Goal: Information Seeking & Learning: Learn about a topic

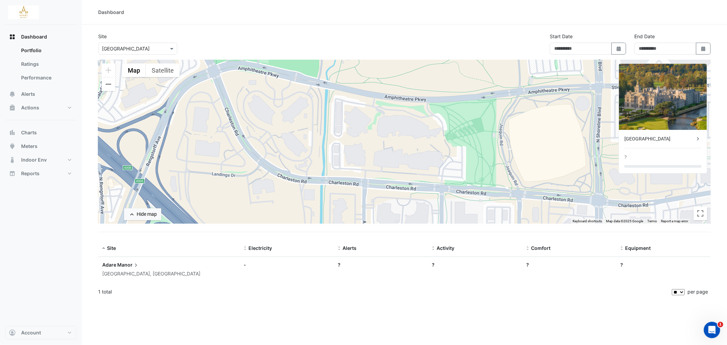
type input "**********"
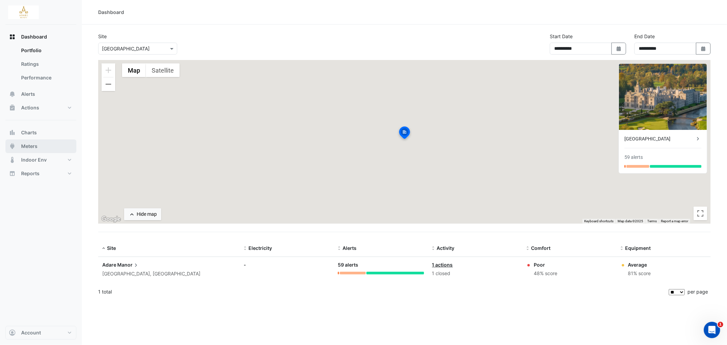
click at [30, 147] on span "Meters" at bounding box center [29, 146] width 16 height 7
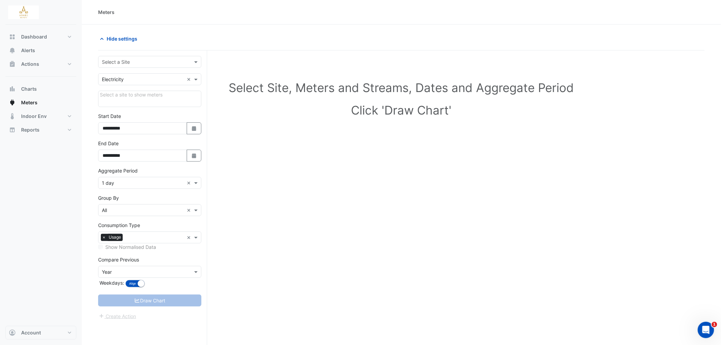
click at [176, 82] on input "text" at bounding box center [143, 79] width 82 height 7
click at [275, 137] on div "Select Site, Meters and Streams, Dates and Aggregate Period Click 'Draw Chart'" at bounding box center [401, 100] width 606 height 83
click at [194, 60] on span at bounding box center [196, 61] width 9 height 7
click at [163, 78] on div "[GEOGRAPHIC_DATA]" at bounding box center [149, 77] width 103 height 10
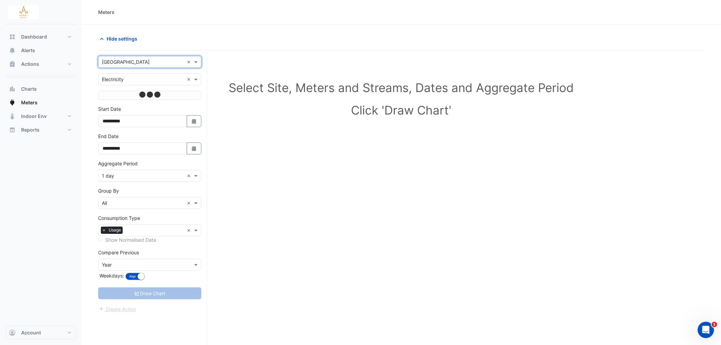
click at [246, 130] on div "Select Site, Meters and Streams, Dates and Aggregate Period Click 'Draw Chart'" at bounding box center [401, 100] width 606 height 83
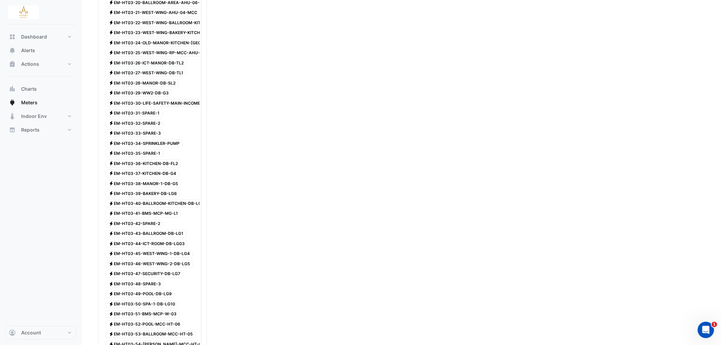
scroll to position [1022, 0]
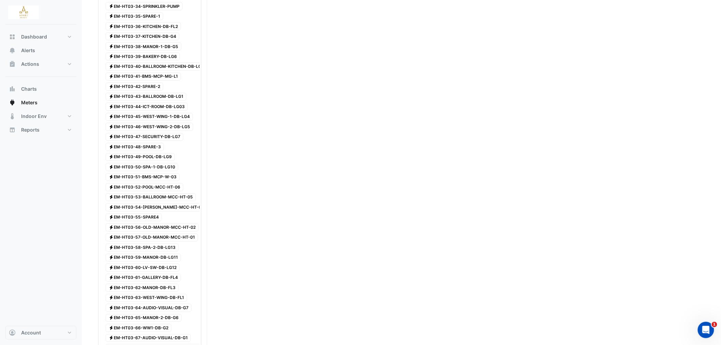
click at [147, 251] on span "Electricity EM-HT03-58-SPA-2-DB-LG13" at bounding box center [142, 247] width 73 height 8
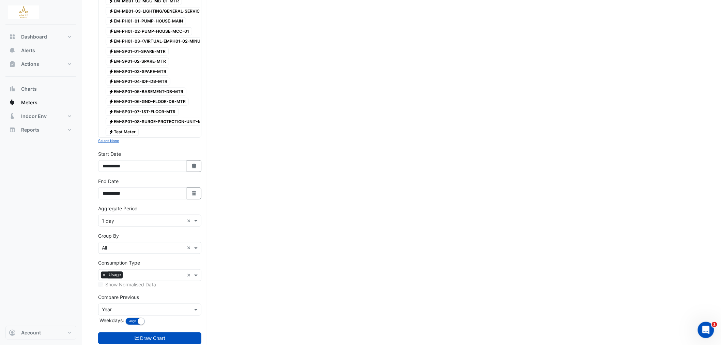
scroll to position [1465, 0]
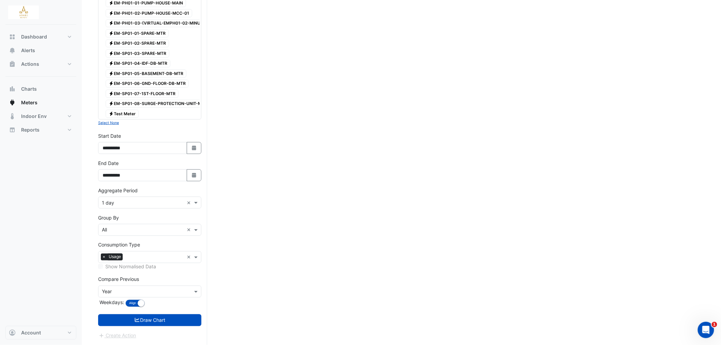
click at [174, 100] on span "Electricity EM-SP01-08-SURGE-PROTECTION-UNIT-MTR" at bounding box center [158, 104] width 105 height 8
click at [171, 90] on span "Electricity EM-SP01-07-1ST-FLOOR-MTR" at bounding box center [142, 94] width 73 height 8
click at [133, 110] on span "Electricity Test Meter" at bounding box center [122, 114] width 33 height 8
click at [139, 90] on span "Electricity EM-SP01-07-1ST-FLOOR-MTR" at bounding box center [142, 94] width 73 height 8
click at [139, 80] on span "Electricity EM-SP01-06-GND-FLOOR-DB-MTR" at bounding box center [147, 84] width 83 height 8
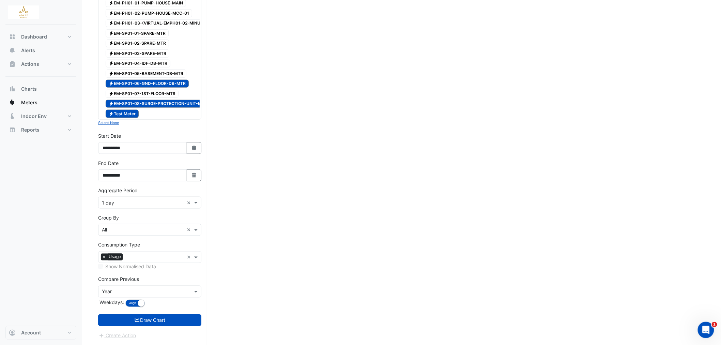
click at [139, 89] on div "Electricity EM-SP01-07-1ST-FLOOR-MTR" at bounding box center [142, 94] width 76 height 10
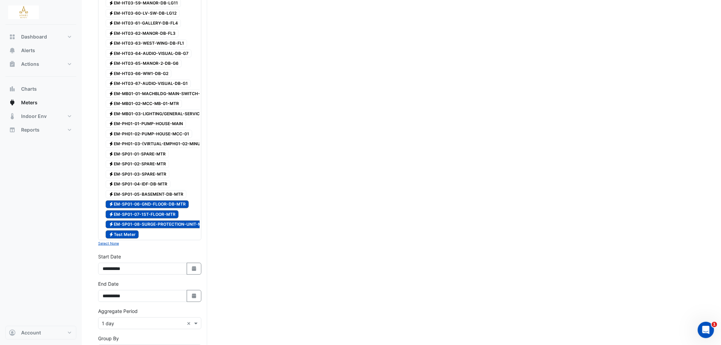
click at [154, 198] on span "Electricity EM-SP01-05-BASEMENT-DB-MTR" at bounding box center [146, 194] width 81 height 8
click at [151, 188] on span "Electricity EM-SP01-04-IDF-DB-MTR" at bounding box center [138, 184] width 65 height 8
click at [151, 178] on span "Electricity EM-SP01-03-SPARE-MTR" at bounding box center [138, 174] width 64 height 8
click at [152, 168] on span "Electricity EM-SP01-02-SPARE-MTR" at bounding box center [137, 164] width 63 height 8
click at [152, 158] on span "Electricity EM-SP01-01-SPARE-MTR" at bounding box center [137, 154] width 63 height 8
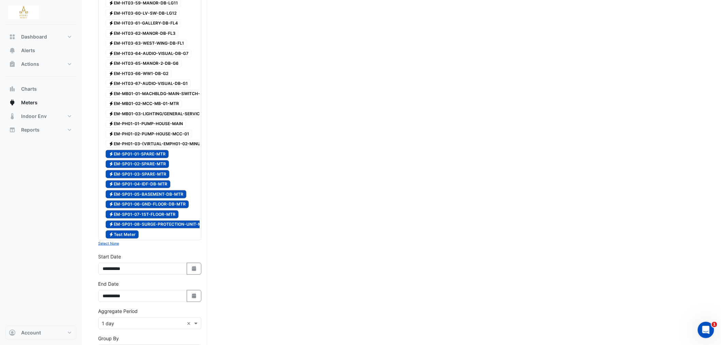
click at [157, 148] on span "Electricity EM-PH01-03-(VIRTUAL-EMPH01-02-MINUS-EMPH01-02)-PUMP-HOUSE-MV" at bounding box center [190, 144] width 168 height 8
click at [157, 138] on span "Electricity EM-PH01-02-PUMP-HOUSE-MCC-01" at bounding box center [149, 134] width 87 height 8
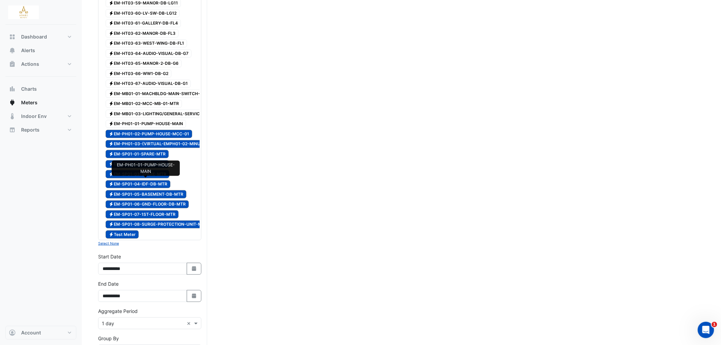
click at [157, 128] on span "Electricity EM-PH01-01-PUMP-HOUSE-MAIN" at bounding box center [146, 124] width 80 height 8
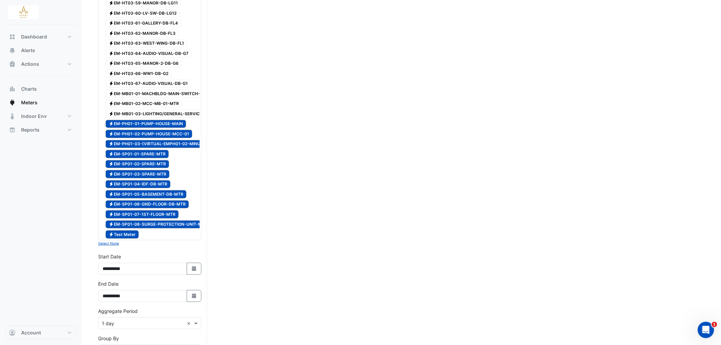
click at [157, 118] on span "Electricity EM-MB01-03-LIGHTING/GENERAL-SERVICES-MTR" at bounding box center [162, 114] width 113 height 8
click at [156, 108] on span "Electricity EM-MB01-02-MCC-MB-01-MTR" at bounding box center [144, 104] width 76 height 8
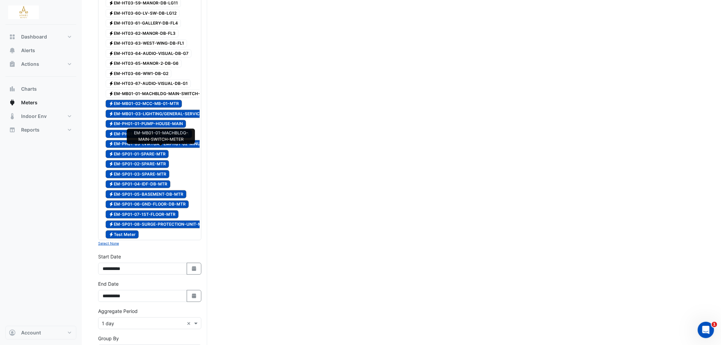
click at [156, 98] on span "Electricity EM-MB01-01-MACHBLDG-MAIN-SWITCH-METER" at bounding box center [161, 94] width 111 height 8
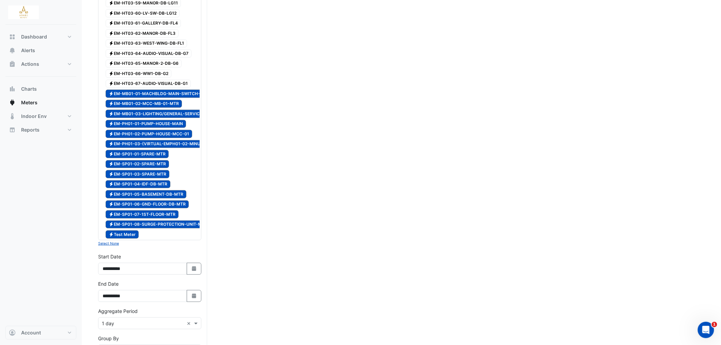
click at [156, 88] on span "Electricity EM-HT03-67-AUDIO-VISUAL-DB-G1" at bounding box center [148, 84] width 85 height 8
click at [152, 78] on span "Electricity EM-HT03-66-WW1-DB-G2" at bounding box center [139, 73] width 66 height 8
click at [152, 68] on span "Electricity EM-HT03-65-MANOR-2-DB-G6" at bounding box center [144, 64] width 76 height 8
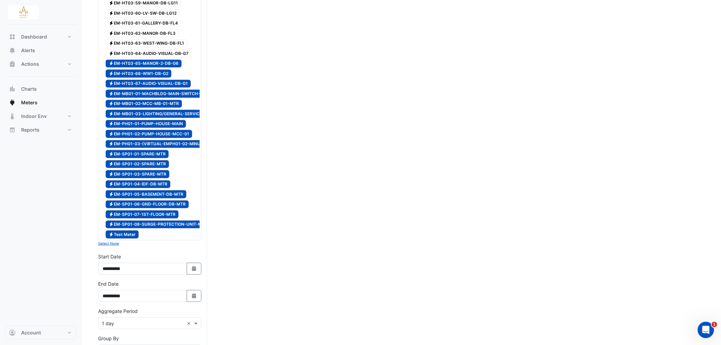
click at [154, 58] on span "Electricity EM-HT03-64-AUDIO-VISUAL-DB-G7" at bounding box center [149, 53] width 86 height 8
click at [155, 48] on span "Electricity EM-HT03-63-WEST-WING-DB-FL1" at bounding box center [146, 44] width 81 height 8
click at [156, 37] on span "Electricity EM-HT03-62-MANOR-DB-FL3" at bounding box center [142, 33] width 73 height 8
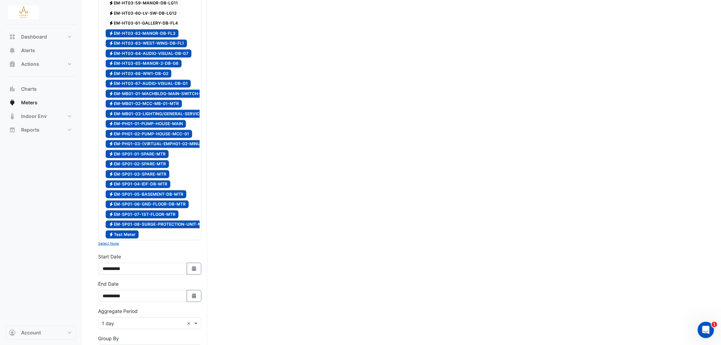
click at [156, 28] on span "Electricity EM-HT03-61-GALLERY-DB-FL4" at bounding box center [143, 23] width 75 height 8
click at [156, 17] on span "Electricity EM-HT03-60-LV-SW-DB-LG12" at bounding box center [143, 13] width 74 height 8
click at [157, 7] on span "Electricity EM-HT03-59-MANOR-DB-LG11" at bounding box center [143, 3] width 75 height 8
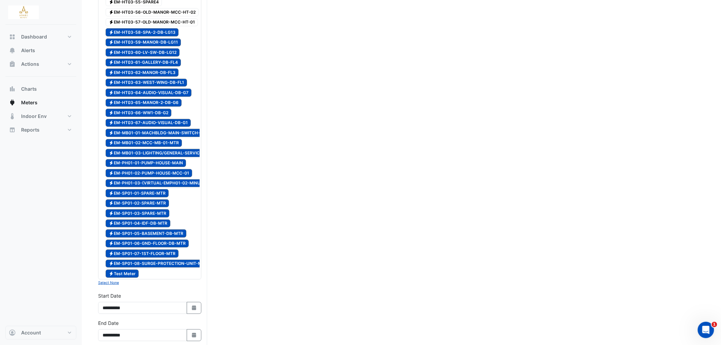
scroll to position [1200, 0]
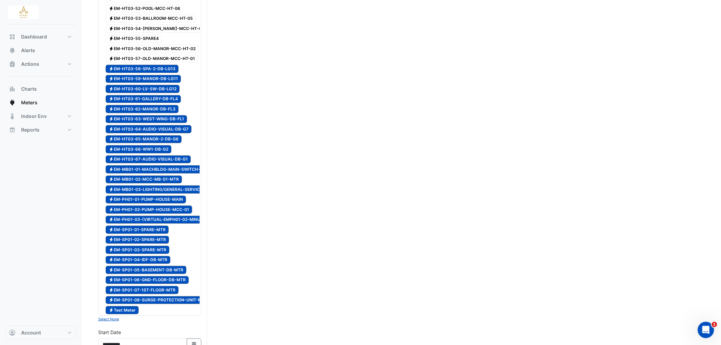
click at [165, 63] on span "Electricity EM-HT03-57-OLD-MANOR-MCC-HT-01" at bounding box center [152, 59] width 92 height 8
click at [166, 53] on span "Electricity EM-HT03-56-OLD-MANOR-MCC-HT-02" at bounding box center [152, 49] width 93 height 8
click at [163, 44] on div "Electricity EM-HT03-55-SPARE4" at bounding box center [150, 39] width 100 height 10
click at [159, 43] on span "Electricity EM-HT03-55-SPARE4" at bounding box center [134, 39] width 56 height 8
click at [165, 33] on span "Electricity EM-HT03-54-[PERSON_NAME]-MCC-HT-04" at bounding box center [157, 29] width 102 height 8
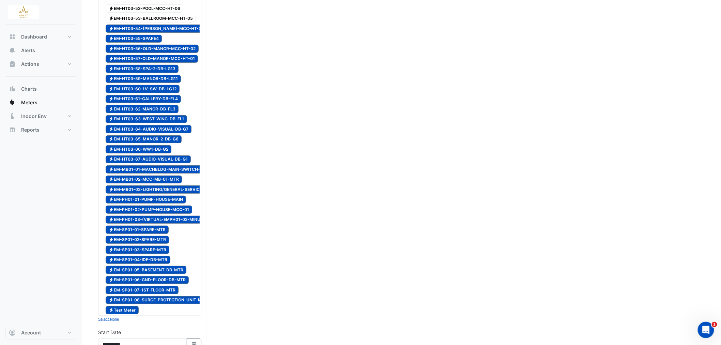
click at [167, 23] on span "Electricity EM-HT03-53-BALLROOM-MCC-HT-05" at bounding box center [151, 19] width 90 height 8
click at [157, 13] on span "Electricity EM-HT03-52-POOL-MCC-HT-06" at bounding box center [145, 8] width 78 height 8
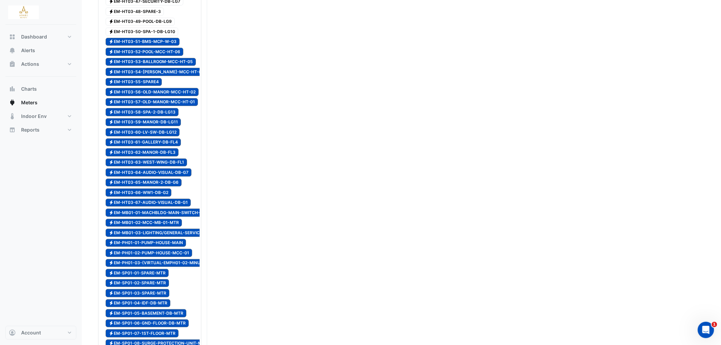
scroll to position [1087, 0]
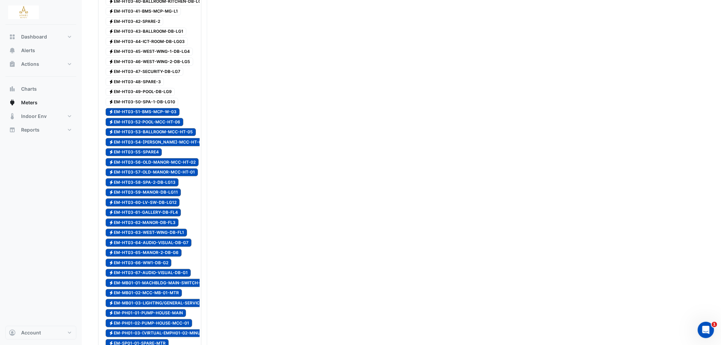
click at [156, 106] on span "Electricity EM-HT03-50-SPA-1-DB-LG10" at bounding box center [142, 102] width 73 height 8
click at [153, 96] on span "Electricity EM-HT03-49-POOL-DB-LG9" at bounding box center [140, 92] width 69 height 8
click at [152, 86] on span "Electricity EM-HT03-48-SPARE-3" at bounding box center [135, 82] width 58 height 8
click at [152, 76] on span "Electricity EM-HT03-47-SECURITY-DB-LG7" at bounding box center [145, 72] width 78 height 8
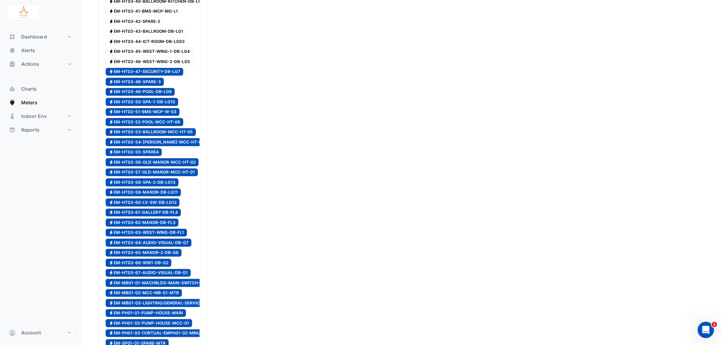
click at [153, 66] on span "Electricity EM-HT03-46-WEST-WING-2-DB-LG5" at bounding box center [150, 62] width 88 height 8
click at [154, 56] on span "Electricity EM-HT03-45-WEST-WING-1-DB-LG4" at bounding box center [149, 52] width 87 height 8
click at [154, 46] on span "Electricity EM-HT03-44-ICT-ROOM-DB-LG03" at bounding box center [147, 41] width 82 height 8
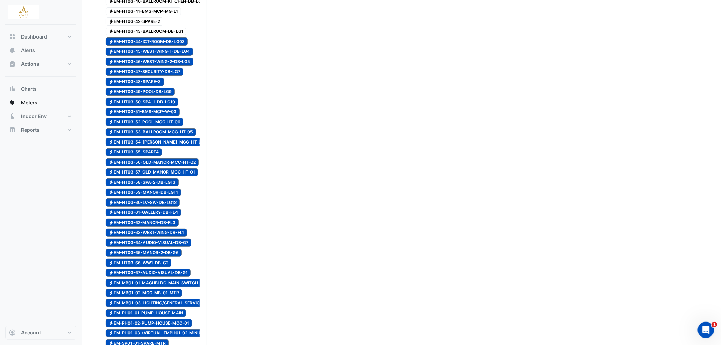
click at [155, 36] on span "Electricity EM-HT03-43-BALLROOM-DB-LG1" at bounding box center [146, 32] width 81 height 8
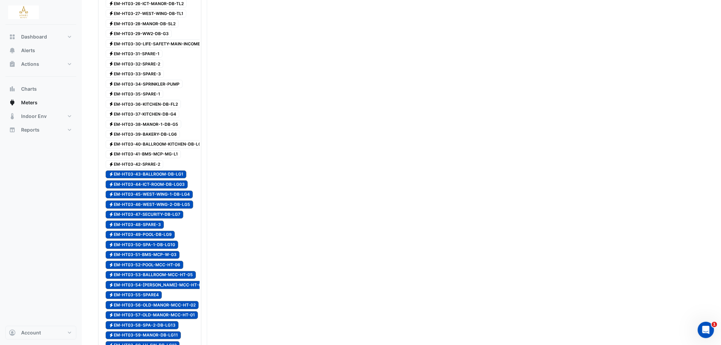
scroll to position [935, 0]
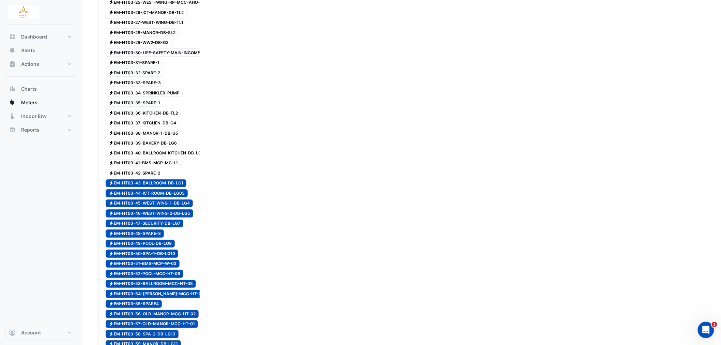
click at [149, 177] on span "Electricity EM-HT03-42-SPARE-2" at bounding box center [135, 173] width 58 height 8
click at [153, 167] on span "Electricity EM-HT03-41-BMS-MCP-MG-L1" at bounding box center [143, 163] width 75 height 8
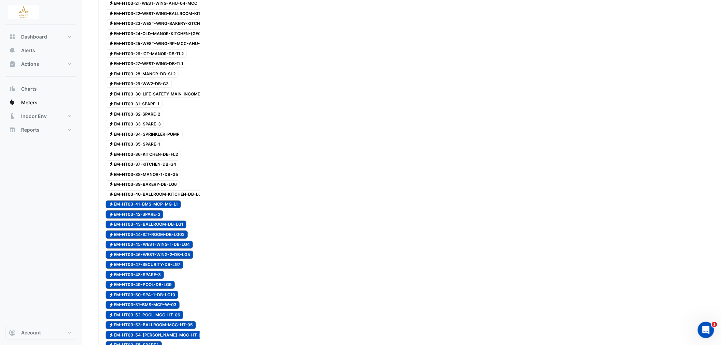
scroll to position [822, 0]
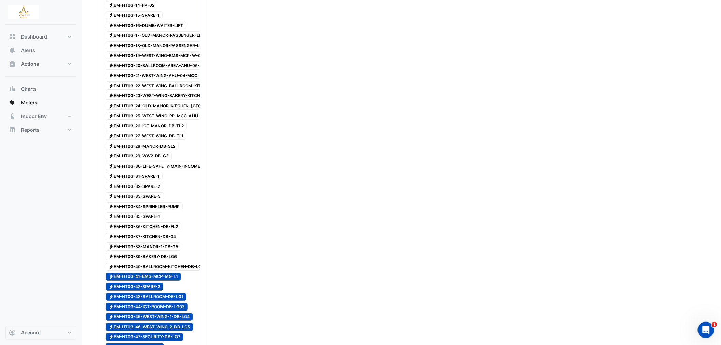
click at [156, 121] on div "Electricity EM-HT03-25-WEST-WING-RP-MCC-AHU-01" at bounding box center [157, 116] width 106 height 10
click at [157, 140] on span "Electricity EM-HT03-27-WEST-WING-DB-TL1" at bounding box center [146, 136] width 81 height 8
click at [155, 160] on span "Electricity EM-HT03-29-WW2-DB-G3" at bounding box center [139, 156] width 66 height 8
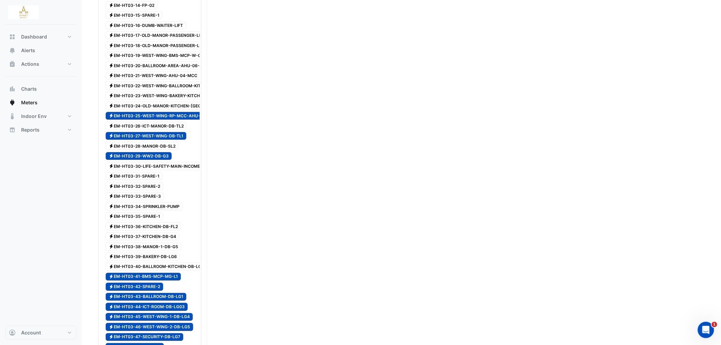
click at [155, 150] on span "Electricity EM-HT03-28-MANOR-DB-SL2" at bounding box center [142, 146] width 73 height 8
click at [155, 170] on span "Electricity EM-HT03-30-LIFE-SAFETY-MAIN-INCOMER" at bounding box center [156, 166] width 100 height 8
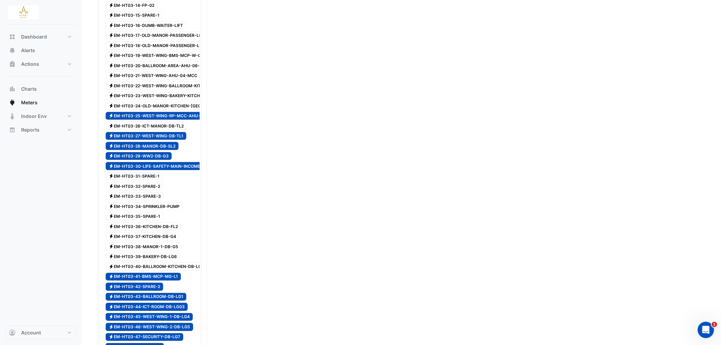
click at [154, 180] on span "Electricity EM-HT03-31-SPARE-1" at bounding box center [134, 176] width 57 height 8
click at [151, 190] on span "Electricity EM-HT03-32-SPARE-2" at bounding box center [135, 186] width 58 height 8
click at [150, 200] on span "Electricity EM-HT03-33-SPARE-3" at bounding box center [135, 196] width 58 height 8
click at [150, 210] on span "Electricity EM-HT03-34-SPRINKLER-PUMP" at bounding box center [144, 206] width 77 height 8
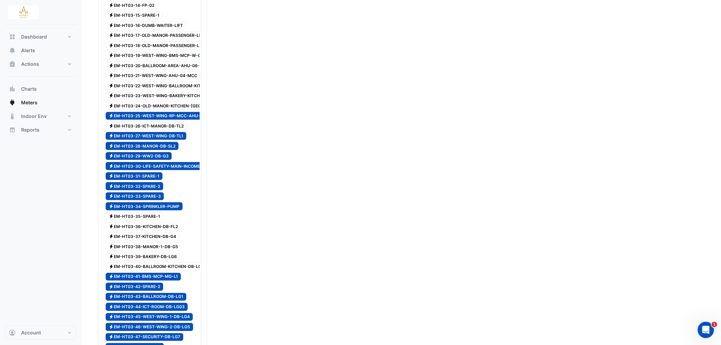
click at [149, 220] on span "Electricity EM-HT03-35-SPARE-1" at bounding box center [135, 216] width 58 height 8
click at [152, 230] on span "Electricity EM-HT03-36-KITCHEN-DB-FL2" at bounding box center [143, 226] width 75 height 8
click at [153, 240] on span "Electricity EM-HT03-37-KITCHEN-DB-G4" at bounding box center [143, 236] width 74 height 8
click at [155, 250] on span "Electricity EM-HT03-38-MANOR-1-DB-G5" at bounding box center [144, 246] width 76 height 8
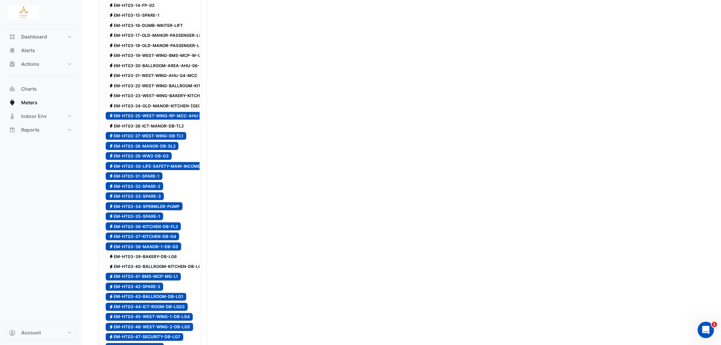
click at [154, 261] on span "Electricity EM-HT03-39-BAKERY-DB-LG6" at bounding box center [143, 256] width 74 height 8
click at [153, 270] on span "Electricity EM-HT03-40-BALLROOM-KITCHEN-DB-LG2" at bounding box center [156, 266] width 101 height 8
click at [151, 130] on span "Electricity EM-HT03-26-ICT-MANOR-DB-TL2" at bounding box center [146, 126] width 81 height 8
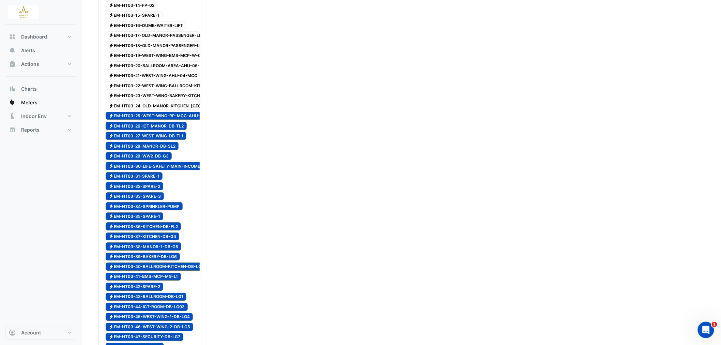
click at [148, 110] on span "Electricity EM-HT03-24-OLD-MANOR-KITCHEN-[GEOGRAPHIC_DATA]-01-MCC" at bounding box center [181, 106] width 151 height 8
click at [153, 100] on span "Electricity EM-HT03-23-WEST-WING-BAKERY-KITCHEN-AHU-02-MCC" at bounding box center [172, 96] width 133 height 8
click at [155, 90] on span "Electricity EM-HT03-22-WEST-WING-BALLROOM-KITCHEN-AHU-03-MCC" at bounding box center [176, 85] width 140 height 8
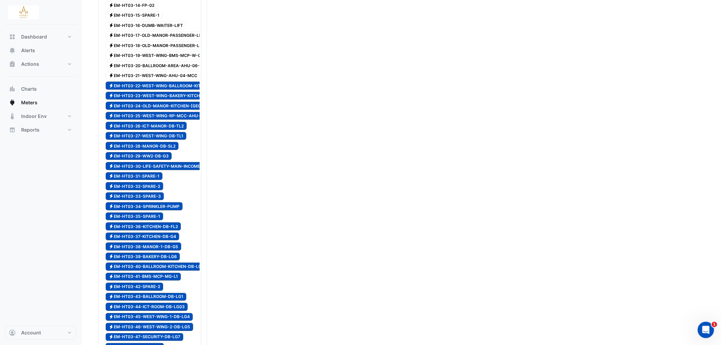
click at [155, 80] on span "Electricity EM-HT03-21-WEST-WING-AHU-04-MCC" at bounding box center [153, 76] width 95 height 8
click at [155, 69] on span "Electricity EM-HT03-20-BALLROOM-AREA-AHU-06-MCC" at bounding box center [159, 65] width 107 height 8
click at [155, 60] on span "Electricity EM-HT03-19-WEST-WING-BMS-MCP-W-04" at bounding box center [156, 55] width 101 height 8
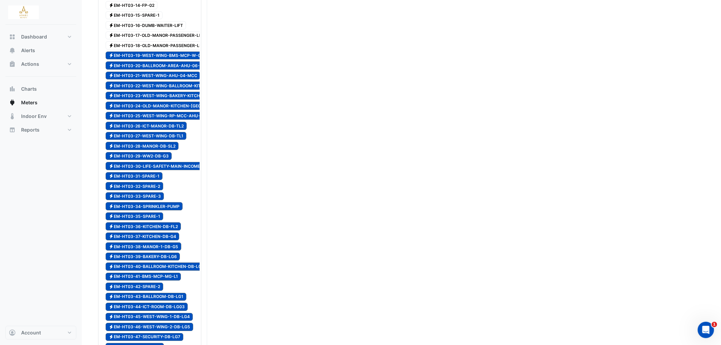
scroll to position [670, 0]
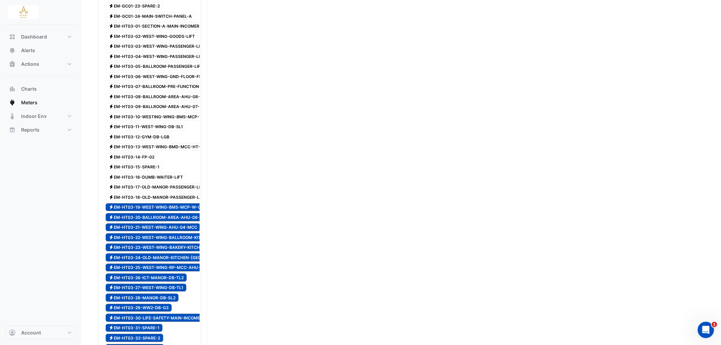
click at [157, 201] on span "Electricity EM-HT03-18-OLD-MANOR-PASSENGER-LIFT-2" at bounding box center [159, 197] width 107 height 8
click at [159, 191] on span "Electricity EM-HT03-17-OLD-MANOR-PASSENGER-LIFT-1" at bounding box center [159, 187] width 106 height 8
click at [161, 181] on span "Electricity EM-HT03-16-DUMB-WAITER-LIFT" at bounding box center [146, 177] width 80 height 8
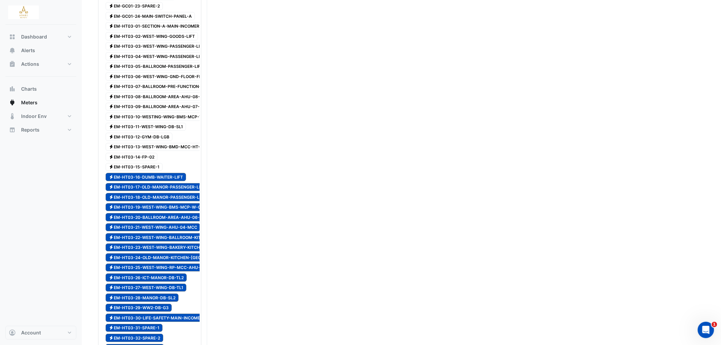
click at [152, 171] on span "Electricity EM-HT03-15-SPARE-1" at bounding box center [134, 167] width 57 height 8
click at [150, 161] on span "Electricity EM-HT03-14-FP-02" at bounding box center [132, 157] width 52 height 8
click at [152, 151] on span "Electricity EM-HT03-13-WEST-WING-BMD-MCC-HT-03" at bounding box center [157, 147] width 103 height 8
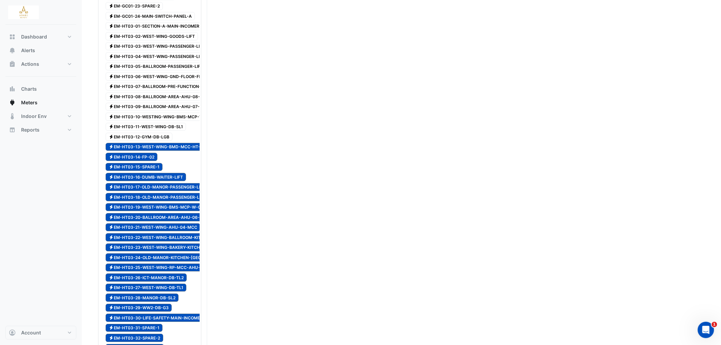
click at [152, 141] on span "Electricity EM-HT03-12-GYM-DB-LGB" at bounding box center [139, 136] width 67 height 8
click at [154, 131] on span "Electricity EM-HT03-11-WEST-WING-DB-SL1" at bounding box center [146, 127] width 80 height 8
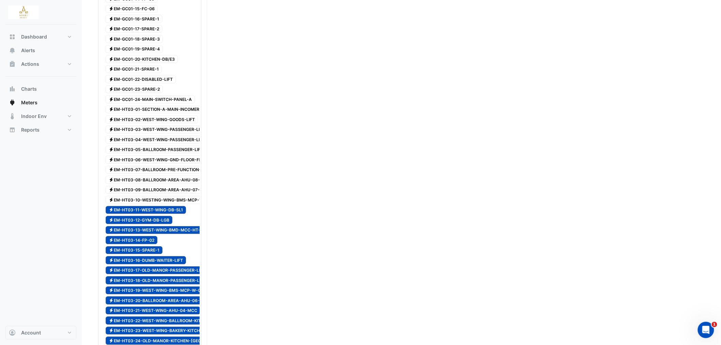
scroll to position [557, 0]
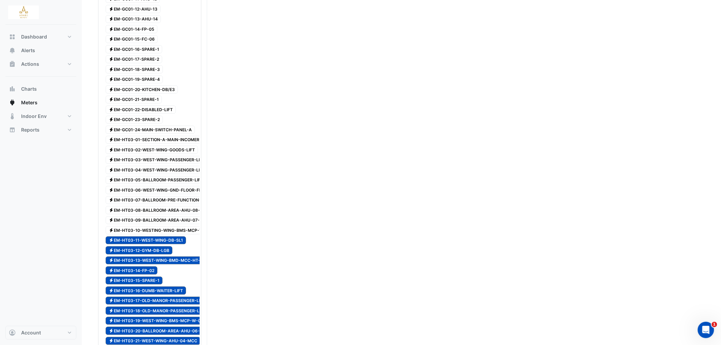
click at [163, 234] on span "Electricity EM-HT03-10-WESTING-WING-BMS-MCP-W-05" at bounding box center [160, 230] width 108 height 8
click at [165, 225] on div "Electricity EM-HT03-09-BALLROOM-AREA-AHU-07-MCC" at bounding box center [159, 220] width 110 height 10
click at [165, 214] on span "Electricity EM-HT03-08-BALLROOM-AREA-AHU-08-MCC" at bounding box center [159, 210] width 107 height 8
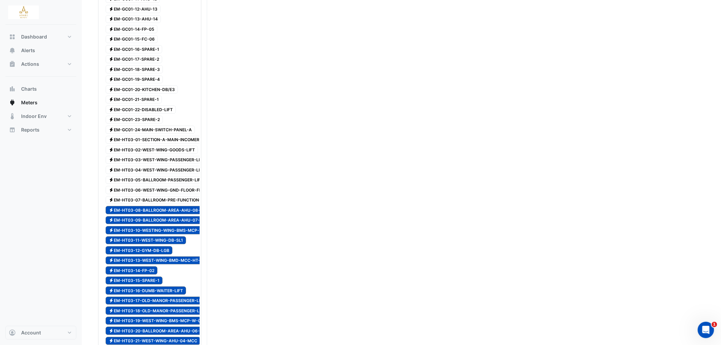
click at [169, 204] on span "Electricity EM-HT03-07-BALLROOM-PRE-FUNCTION-AREA-AHU-09-MCC" at bounding box center [176, 200] width 140 height 8
click at [169, 194] on span "Electricity EM-HT03-06-WEST-WING-GND-FLOOR-FRONT/BACK-HOUSE-AREAS-AHU-10-MCC" at bounding box center [197, 190] width 183 height 8
click at [172, 184] on span "Electricity EM-HT03-05-BALLROOM-PASSENGER-LIFT" at bounding box center [156, 180] width 100 height 8
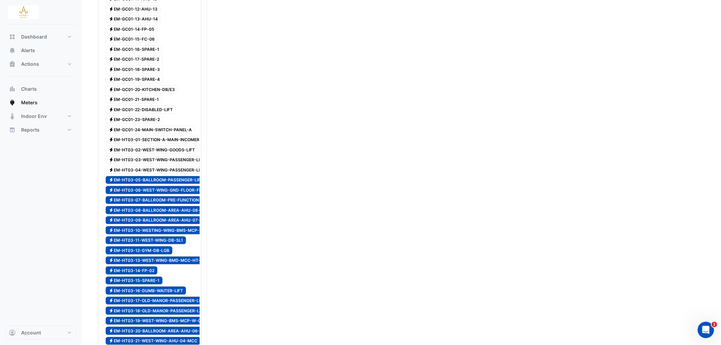
click at [174, 174] on span "Electricity EM-HT03-04-WEST-WING-PASSENGER-LIFT-2" at bounding box center [159, 170] width 106 height 8
click at [174, 164] on span "Electricity EM-HT03-03-WEST-WING-PASSENGER-LIFT-1" at bounding box center [159, 160] width 106 height 8
click at [174, 154] on span "Electricity EM-HT03-02-WEST-WING-GOODS-LIFT" at bounding box center [152, 149] width 92 height 8
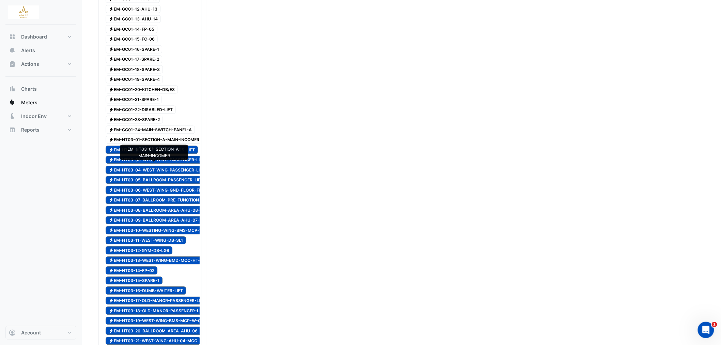
click at [175, 144] on span "Electricity EM-HT03-01-SECTION-A-MAIN-INCOMER" at bounding box center [154, 140] width 97 height 8
click at [175, 134] on span "Electricity EM-GC01-24-MAIN-SWITCH-PANEL-A" at bounding box center [150, 129] width 89 height 8
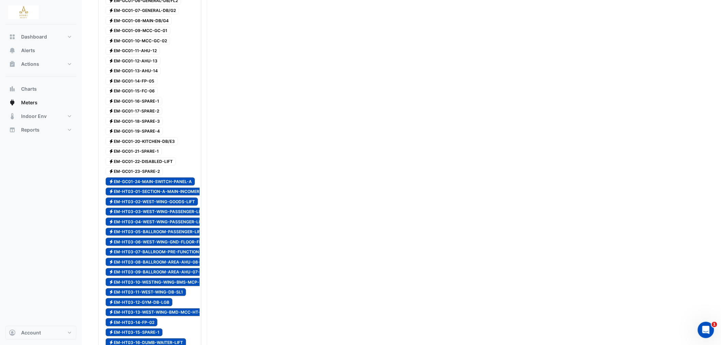
scroll to position [443, 0]
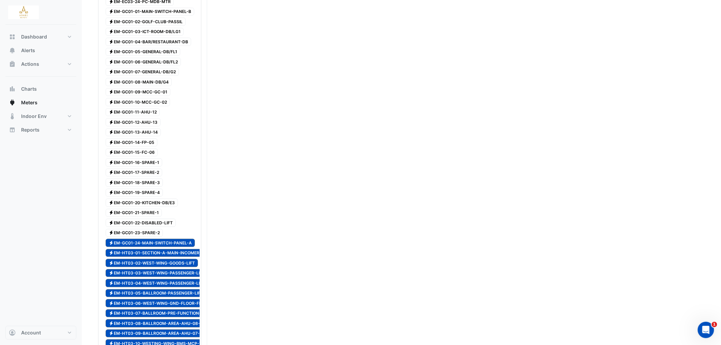
click at [137, 237] on span "Electricity EM-GC01-23-SPARE-2" at bounding box center [134, 233] width 57 height 8
click at [142, 227] on span "Electricity EM-GC01-22-DISABLED-LIFT" at bounding box center [141, 223] width 70 height 8
click at [145, 217] on span "Electricity EM-GC01-21-SPARE-1" at bounding box center [134, 213] width 56 height 8
click at [148, 207] on span "Electricity EM-GC01-20-KITCHEN-DB/E3" at bounding box center [142, 203] width 72 height 8
click at [148, 197] on span "Electricity EM-GC01-19-SPARE-4" at bounding box center [134, 193] width 57 height 8
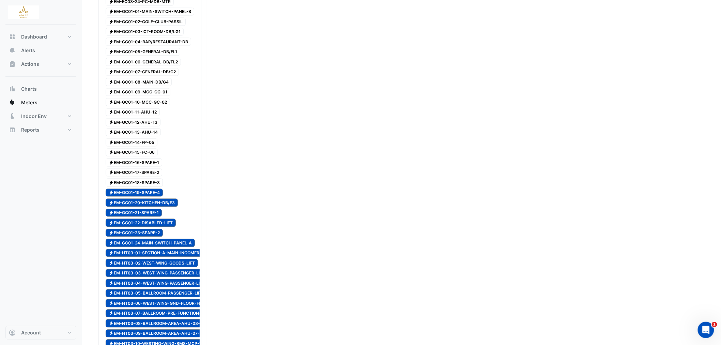
click at [149, 187] on span "Electricity EM-GC01-18-SPARE-3" at bounding box center [134, 182] width 57 height 8
click at [149, 177] on span "Electricity EM-GC01-17-SPARE-2" at bounding box center [134, 173] width 57 height 8
click at [149, 167] on span "Electricity EM-GC01-16-SPARE-1" at bounding box center [134, 162] width 57 height 8
click at [149, 157] on span "Electricity EM-GC01-15-FC-06" at bounding box center [132, 153] width 52 height 8
click at [148, 146] on span "Electricity EM-GC01-14-FP-05" at bounding box center [132, 142] width 52 height 8
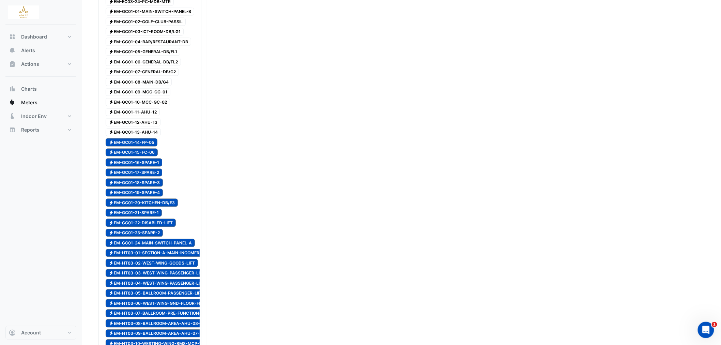
click at [149, 137] on span "Electricity EM-GC01-13-AHU-14" at bounding box center [133, 132] width 55 height 8
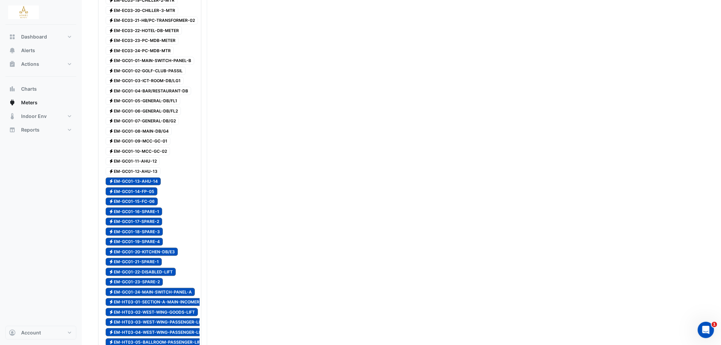
scroll to position [330, 0]
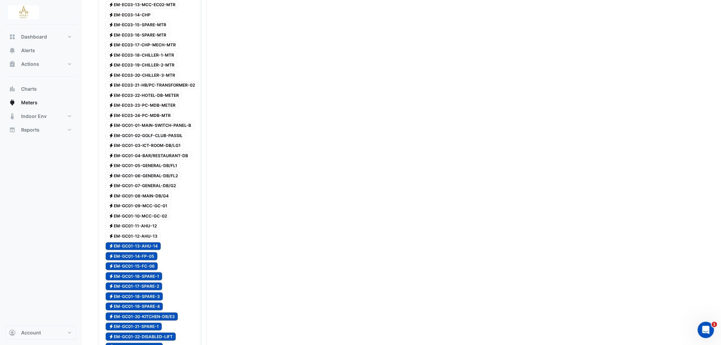
click at [152, 240] on span "Electricity EM-GC01-12-AHU-13" at bounding box center [133, 236] width 55 height 8
click at [151, 230] on span "Electricity EM-GC01-11-AHU-12" at bounding box center [133, 226] width 54 height 8
click at [151, 220] on span "Electricity EM-GC01-10-MCC-GC-02" at bounding box center [138, 216] width 64 height 8
click at [152, 210] on span "Electricity EM-GC01-09-MCC-GC-01" at bounding box center [138, 206] width 65 height 8
click at [154, 200] on span "Electricity EM-GC01-08-MAIN-DB/G4" at bounding box center [139, 196] width 66 height 8
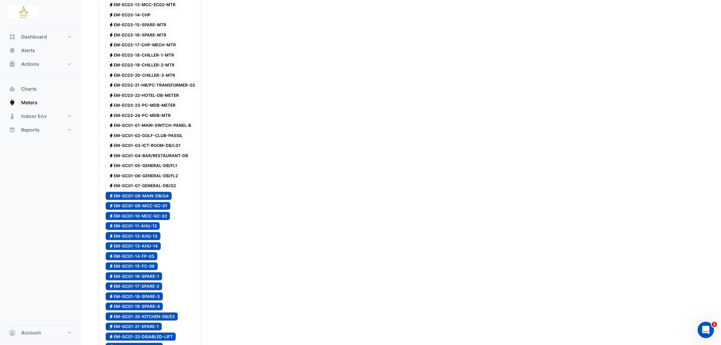
click at [155, 190] on span "Electricity EM-GC01-07-GENERAL-DB/G2" at bounding box center [142, 186] width 73 height 8
click at [155, 180] on span "Electricity EM-GC01-06-GENERAL-DB/FL2" at bounding box center [143, 176] width 75 height 8
click at [155, 170] on span "Electricity EM-GC01-05-GENERAL-DB/FL1" at bounding box center [143, 166] width 75 height 8
click at [159, 160] on span "Electricity EM-GC01-04-BAR/RESTAURANT-DB" at bounding box center [148, 156] width 85 height 8
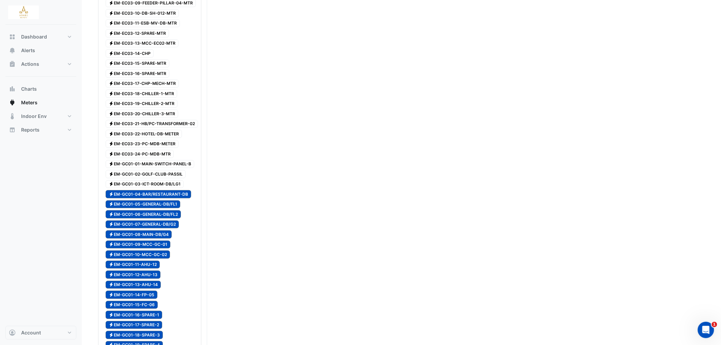
scroll to position [216, 0]
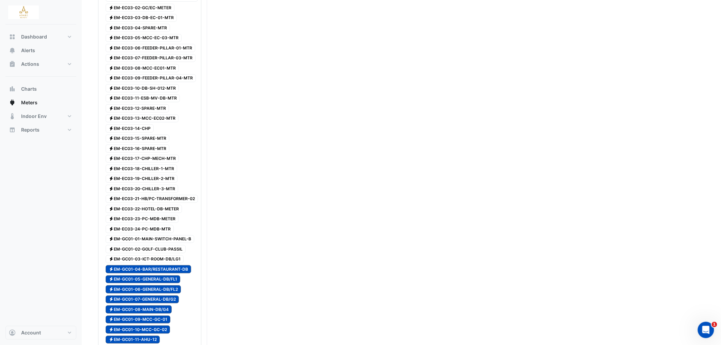
click at [164, 264] on div "Electricity EM-GC01-03-ICT-ROOM-DB/LG1" at bounding box center [144, 259] width 81 height 10
click at [166, 253] on span "Electricity EM-GC01-02-GOLF-CLUB-PASSIL" at bounding box center [146, 249] width 80 height 8
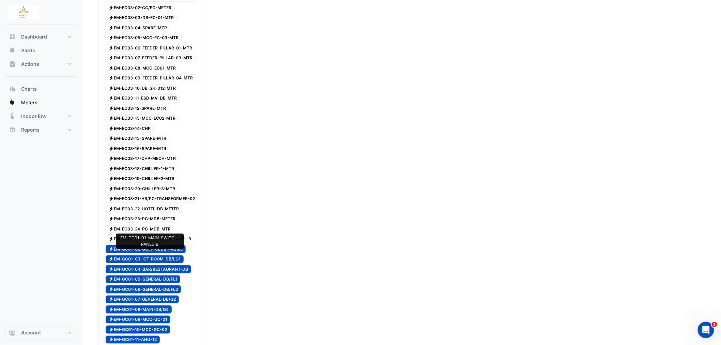
click at [168, 243] on span "Electricity EM-GC01-01-MAIN-SWITCH-PANEL-B" at bounding box center [150, 239] width 89 height 8
click at [166, 234] on div "Electricity EM-EC03-24-PC-MDB-MTR" at bounding box center [140, 229] width 72 height 10
click at [166, 223] on span "Electricity EM-EC03-23-PC-MDB-METER" at bounding box center [142, 219] width 73 height 8
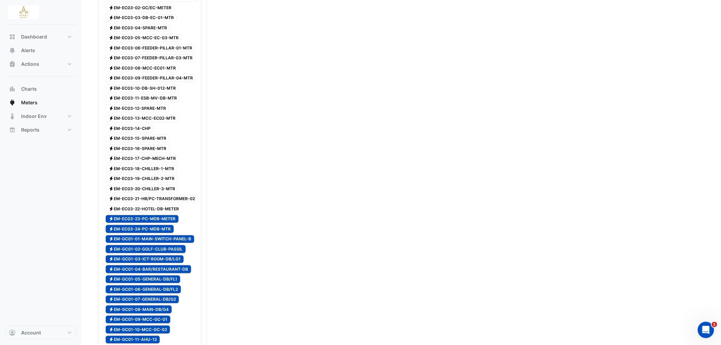
click at [166, 213] on span "Electricity EM-EC03-22-HOTEL-DB-METER" at bounding box center [144, 209] width 76 height 8
click at [166, 203] on span "Electricity EM-EC03-21-HB/PC-TRANSFORMER-02" at bounding box center [152, 199] width 92 height 8
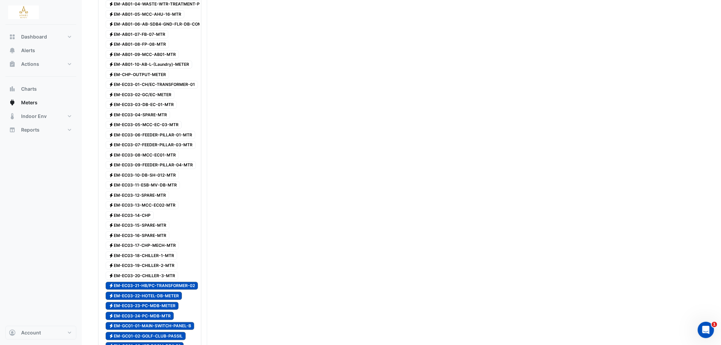
scroll to position [141, 0]
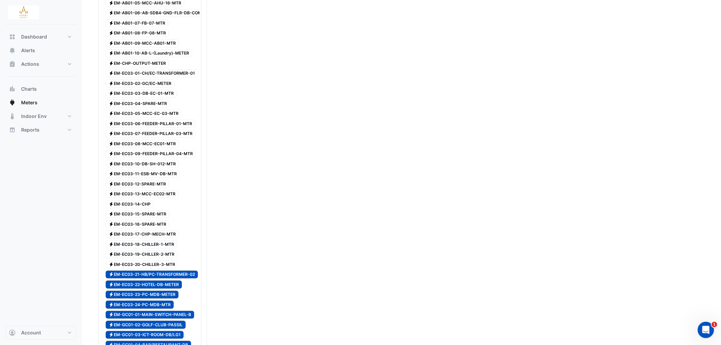
click at [153, 268] on span "Electricity EM-EC03-20-CHILLER-3-MTR" at bounding box center [142, 264] width 73 height 8
click at [155, 259] on span "Electricity EM-EC03-19-CHILLER-2-MTR" at bounding box center [142, 254] width 72 height 8
click at [156, 248] on span "Electricity EM-EC03-18-CHILLER-1-MTR" at bounding box center [142, 244] width 72 height 8
click at [157, 238] on span "Electricity EM-EC03-17-CHP-MECH-MTR" at bounding box center [142, 234] width 73 height 8
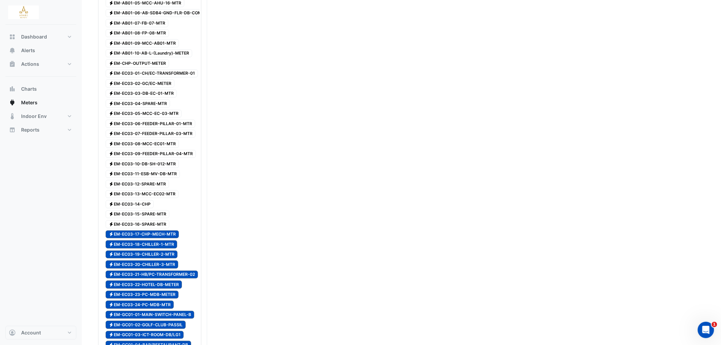
click at [156, 228] on span "Electricity EM-EC03-16-SPARE-MTR" at bounding box center [138, 224] width 64 height 8
click at [152, 218] on span "Electricity EM-EC03-15-SPARE-MTR" at bounding box center [138, 214] width 64 height 8
click at [148, 208] on span "Electricity EM-EC03-14-CHP" at bounding box center [130, 204] width 48 height 8
click at [148, 198] on span "Electricity EM-EC03-13-MCC-EC02-MTR" at bounding box center [142, 194] width 73 height 8
click at [149, 188] on span "Electricity EM-EC03-12-SPARE-MTR" at bounding box center [137, 184] width 63 height 8
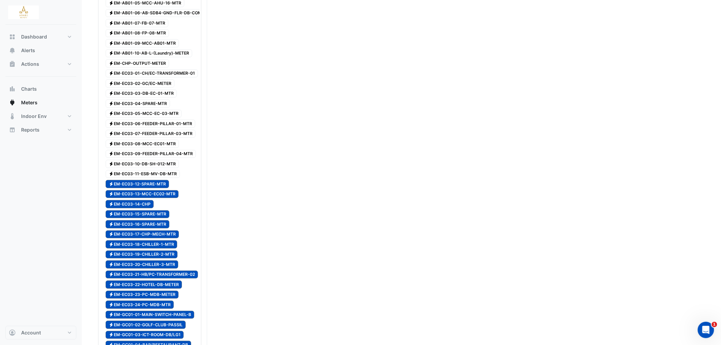
click at [153, 168] on span "Electricity EM-EC03-10-DB-SH-012-MTR" at bounding box center [142, 164] width 73 height 8
click at [149, 178] on span "Electricity EM-EC03-11-ESB-MV-DB-MTR" at bounding box center [143, 174] width 74 height 8
click at [151, 158] on span "Electricity EM-EC03-09-FEEDER-PILLAR-04-MTR" at bounding box center [151, 154] width 90 height 8
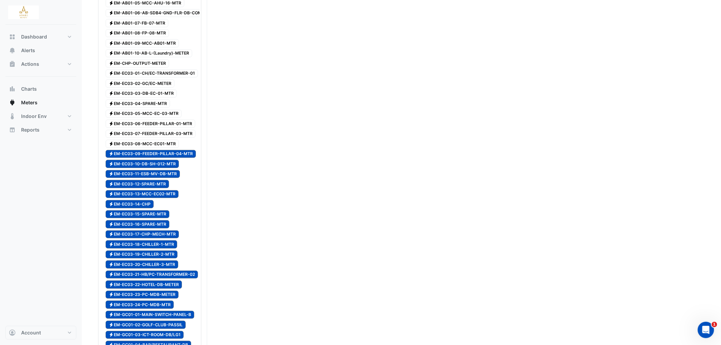
click at [150, 148] on span "Electricity EM-EC03-08-MCC-EC01-MTR" at bounding box center [142, 144] width 73 height 8
click at [150, 138] on span "Electricity EM-EC03-07-FEEDER-PILLAR-03-MTR" at bounding box center [151, 134] width 90 height 8
click at [150, 128] on span "Electricity EM-EC03-06-FEEDER-PILLAR-01-MTR" at bounding box center [151, 124] width 90 height 8
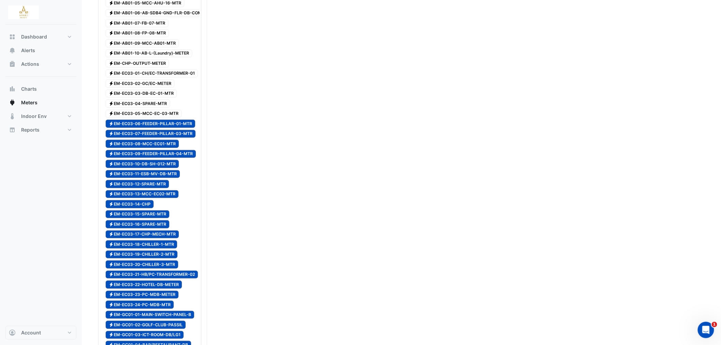
click at [149, 118] on span "Electricity EM-EC03-05-MCC-EC-03-MTR" at bounding box center [144, 114] width 76 height 8
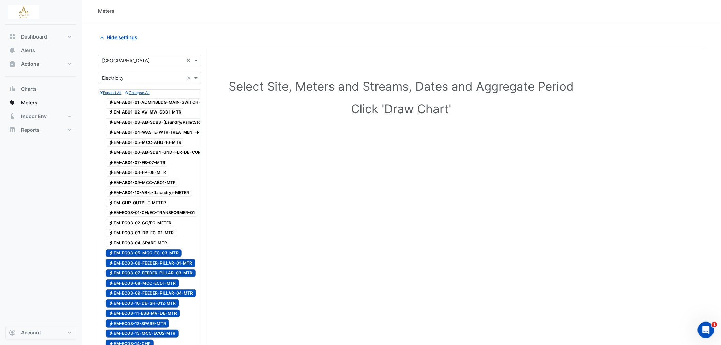
scroll to position [0, 0]
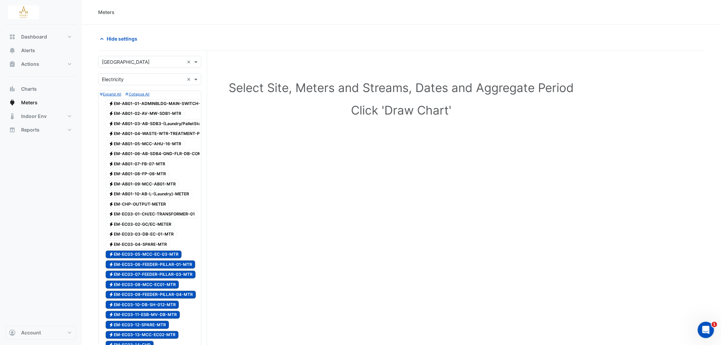
click at [140, 248] on span "Electricity EM-EC03-04-SPARE-MTR" at bounding box center [138, 244] width 64 height 8
click at [143, 238] on span "Electricity EM-EC03-03-DB-EC-01-MTR" at bounding box center [141, 234] width 71 height 8
click at [145, 228] on span "Electricity EM-EC03-02-GC/EC-METER" at bounding box center [140, 224] width 69 height 8
click at [149, 218] on span "Electricity EM-EC03-01-CH/EC-TRANSFORMER-01" at bounding box center [152, 214] width 92 height 8
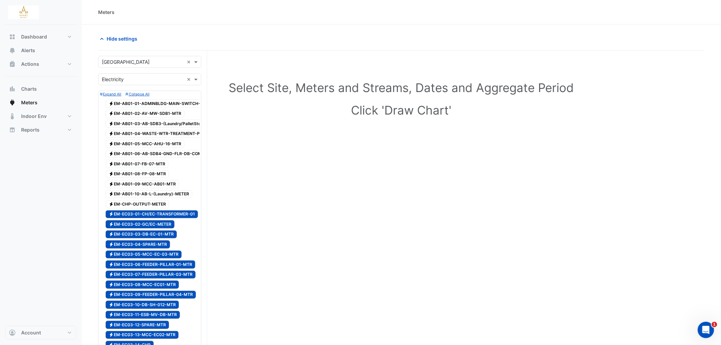
click at [143, 208] on span "Electricity EM-CHP-OUTPUT-METER" at bounding box center [137, 204] width 63 height 8
click at [148, 198] on span "Electricity EM-AB01-10-AB-L-(Laundry)-METER" at bounding box center [149, 194] width 87 height 8
click at [147, 188] on span "Electricity EM-AB01-09-MCC-AB01-MTR" at bounding box center [142, 184] width 73 height 8
click at [143, 178] on span "Electricity EM-AB01-08-FP-08-MTR" at bounding box center [137, 174] width 63 height 8
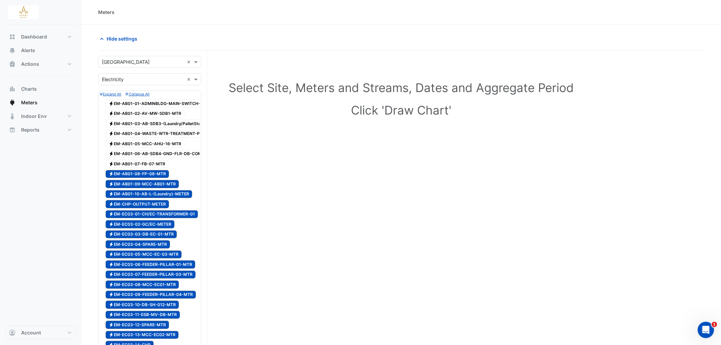
click at [148, 165] on span "Electricity EM-AB01-07-FB-07-MTR" at bounding box center [137, 164] width 63 height 8
click at [149, 158] on span "Electricity EM-AB01-06-AB-SDB4-GND-FLR-DB-COMMS-RM-MTR" at bounding box center [168, 154] width 125 height 8
click at [149, 148] on span "Electricity EM-AB01-05-MCC-AHU-16-MTR" at bounding box center [145, 144] width 79 height 8
click at [153, 136] on span "Electricity EM-AB01-04-WASTE-WTR-TREATMENT-PLANT-MTR" at bounding box center [165, 134] width 119 height 8
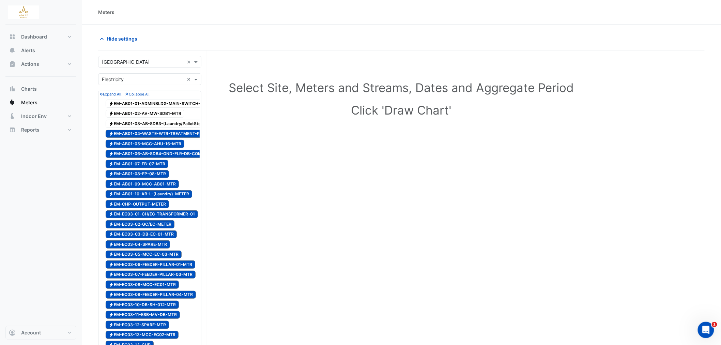
click at [154, 128] on span "Electricity EM-AB01-03-AB-SDB3-(Laundry/PalletStoreDB)-MTR" at bounding box center [166, 124] width 121 height 8
click at [157, 116] on span "Electricity EM-AB01-02-AV-MW-SDB1-MTR" at bounding box center [145, 114] width 79 height 8
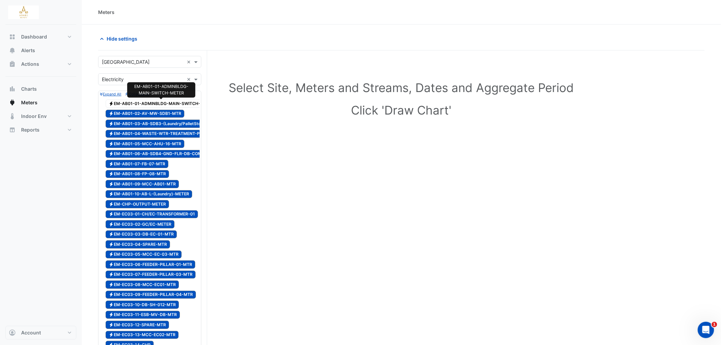
click at [166, 107] on span "Electricity EM-AB01-01-ADMINBLDG-MAIN-SWITCH-METER" at bounding box center [162, 103] width 112 height 8
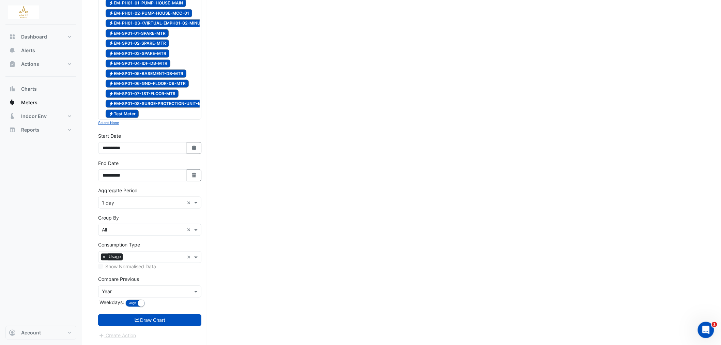
scroll to position [1465, 0]
click at [185, 284] on div "Compare Previous Compare Previous × Year Weekdays: Align Don't align" at bounding box center [149, 292] width 103 height 33
click at [184, 288] on div at bounding box center [149, 291] width 103 height 8
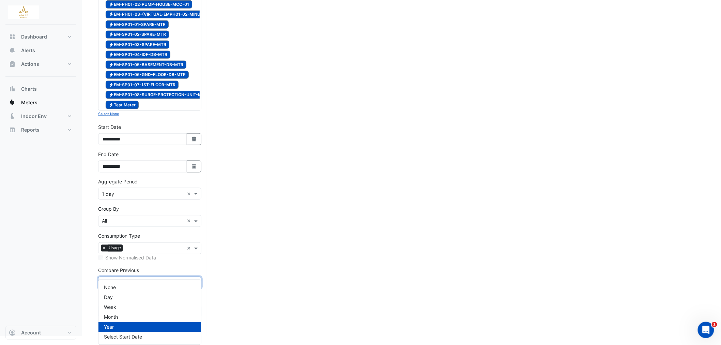
click at [184, 286] on div at bounding box center [149, 283] width 103 height 8
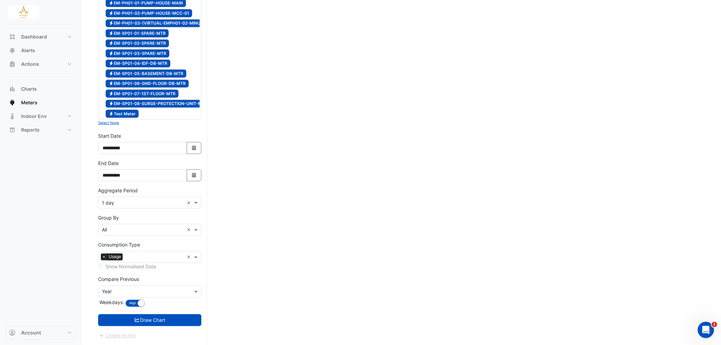
click at [186, 317] on button "Draw Chart" at bounding box center [149, 320] width 103 height 12
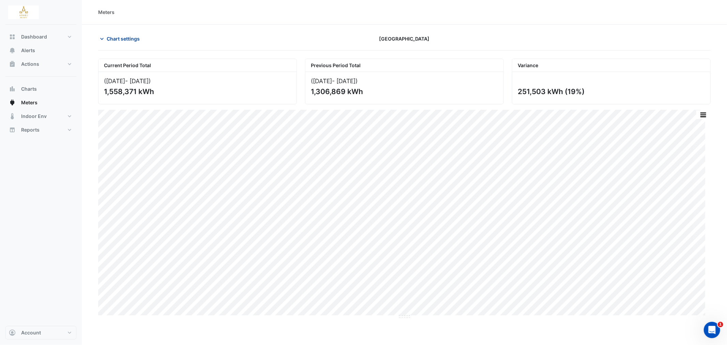
click at [104, 39] on icon "button" at bounding box center [101, 38] width 7 height 7
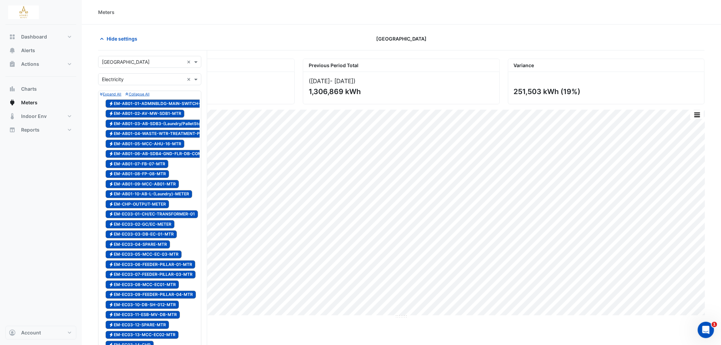
click at [249, 39] on div "Hide settings" at bounding box center [196, 39] width 205 height 12
click at [103, 39] on icon "button" at bounding box center [101, 39] width 3 height 2
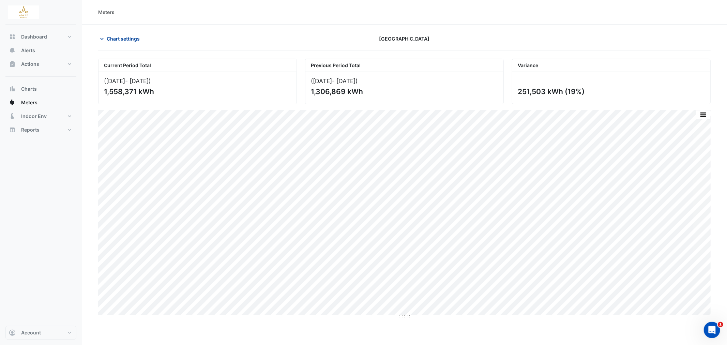
click at [103, 38] on icon "button" at bounding box center [101, 38] width 7 height 7
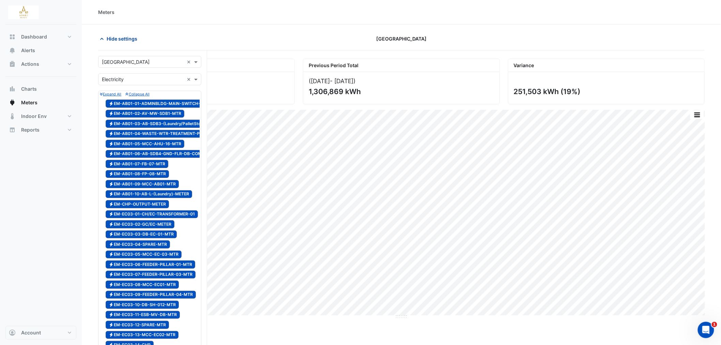
click at [103, 38] on icon "button" at bounding box center [101, 38] width 7 height 7
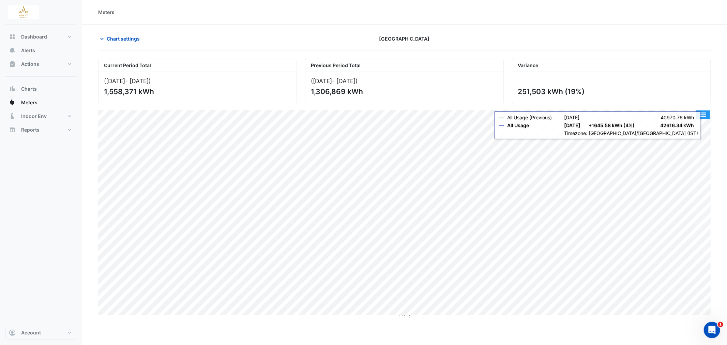
click at [703, 116] on button "button" at bounding box center [703, 114] width 14 height 9
click at [689, 196] on div "Export CSV - Pivot" at bounding box center [689, 196] width 41 height 16
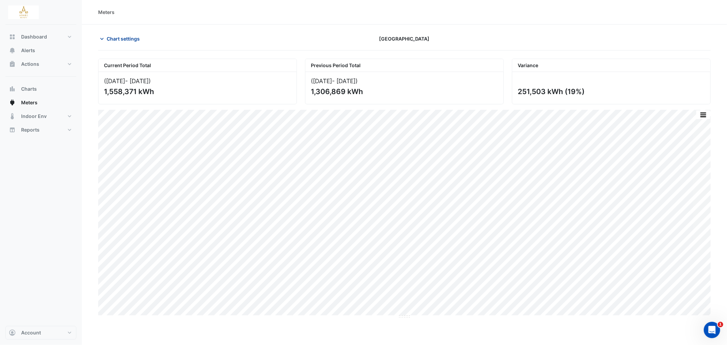
click at [104, 38] on icon "button" at bounding box center [101, 38] width 7 height 7
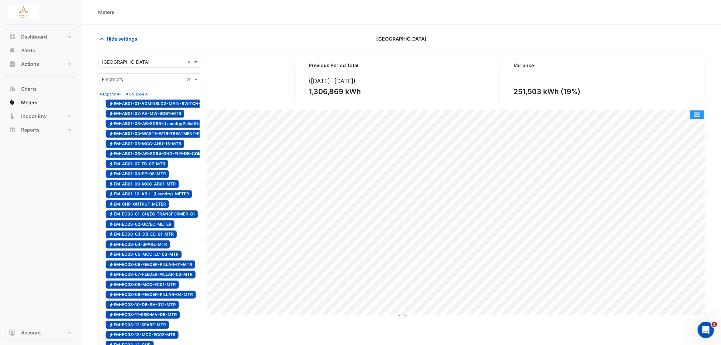
click at [697, 114] on button "button" at bounding box center [697, 114] width 14 height 9
click at [74, 186] on div "Dashboard Portfolio Ratings Performance Alerts Actions Site Manager Charts" at bounding box center [40, 175] width 71 height 301
click at [193, 81] on span at bounding box center [196, 79] width 9 height 7
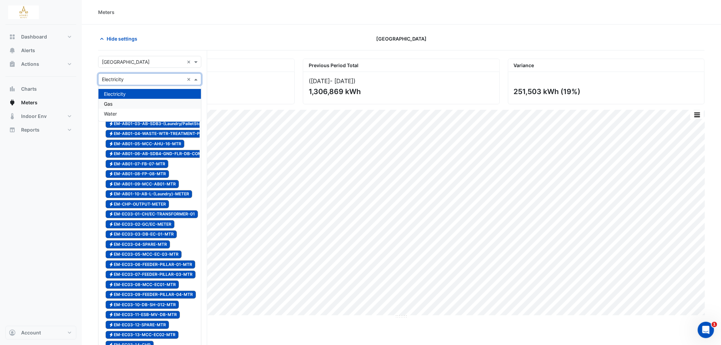
click at [57, 193] on div "Dashboard Portfolio Ratings Performance Alerts Actions Site Manager Charts" at bounding box center [40, 175] width 71 height 301
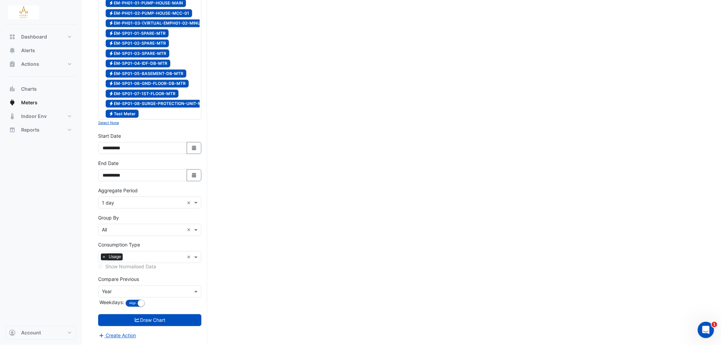
scroll to position [1465, 0]
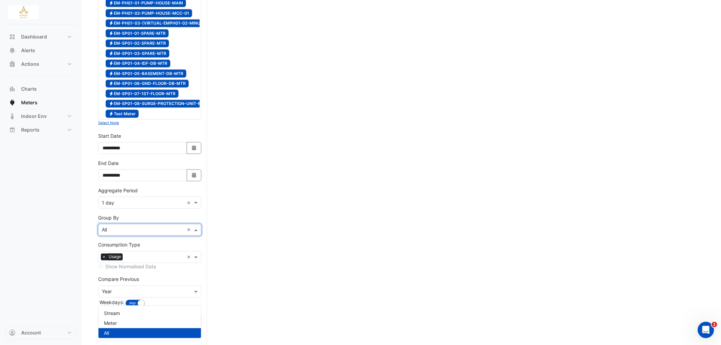
click at [195, 230] on span at bounding box center [196, 229] width 9 height 7
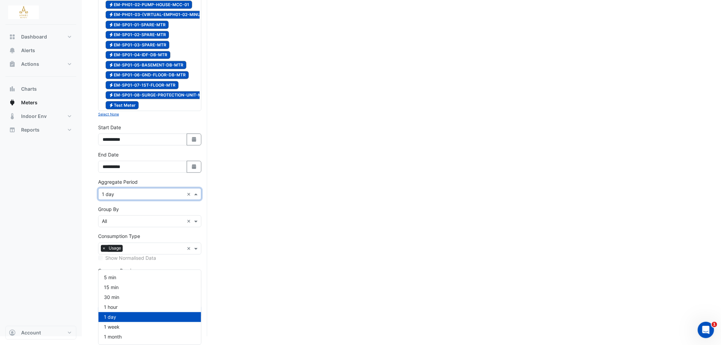
click at [196, 198] on span at bounding box center [196, 193] width 9 height 7
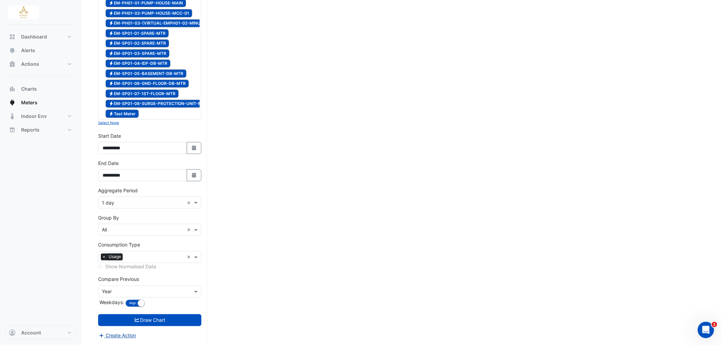
click at [128, 334] on button "Create Action" at bounding box center [117, 335] width 38 height 8
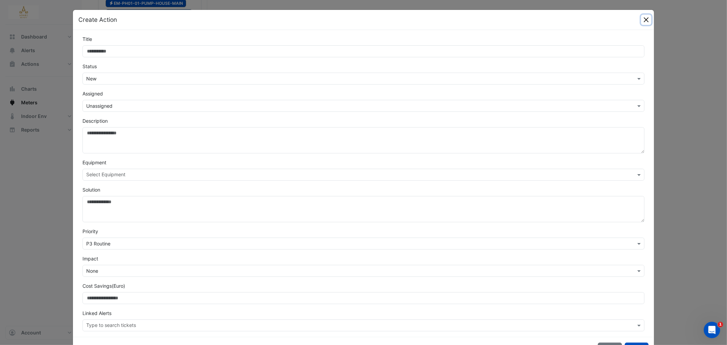
click at [646, 18] on button "Close" at bounding box center [646, 20] width 10 height 10
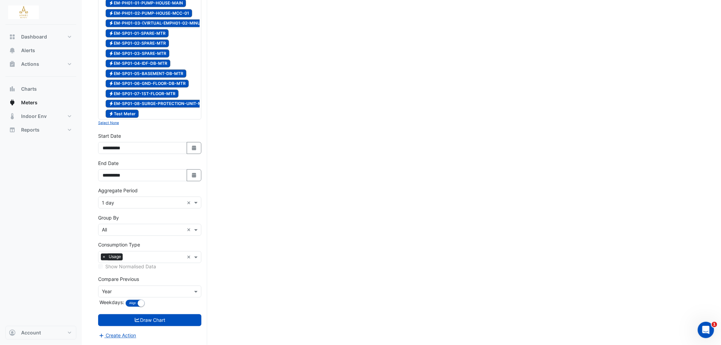
scroll to position [1428, 0]
click at [112, 125] on small "Select None" at bounding box center [108, 123] width 21 height 4
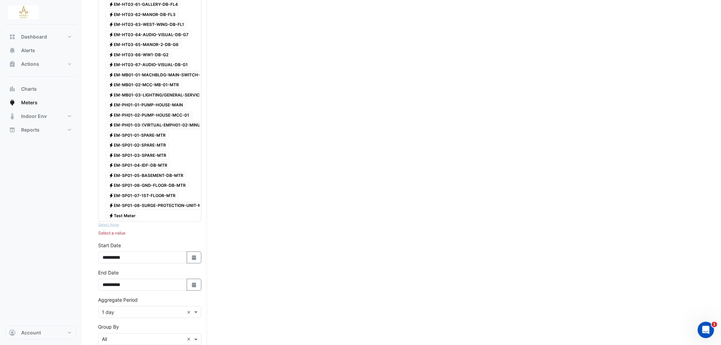
scroll to position [1352, 0]
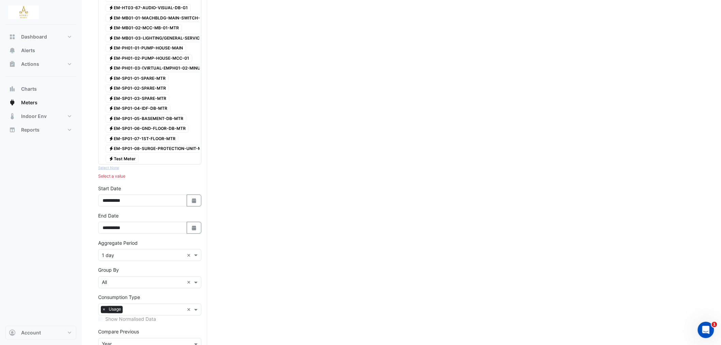
click at [132, 163] on span "Electricity Test Meter" at bounding box center [122, 159] width 33 height 8
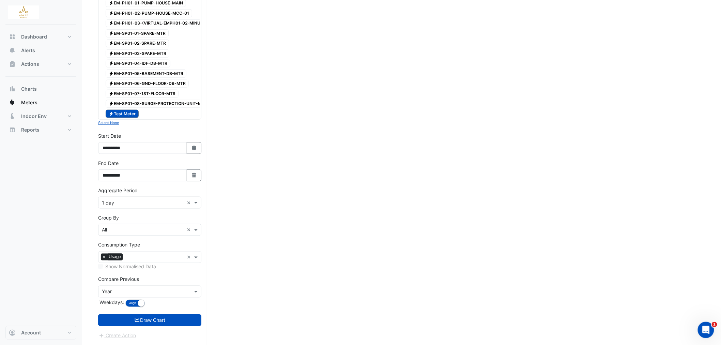
scroll to position [1465, 0]
click at [145, 321] on button "Draw Chart" at bounding box center [149, 320] width 103 height 12
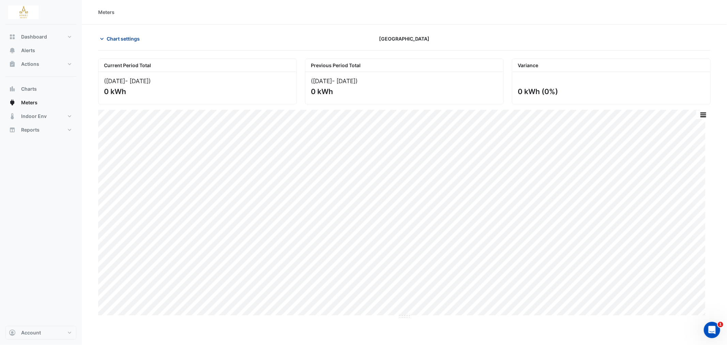
click at [102, 40] on icon "button" at bounding box center [101, 38] width 7 height 7
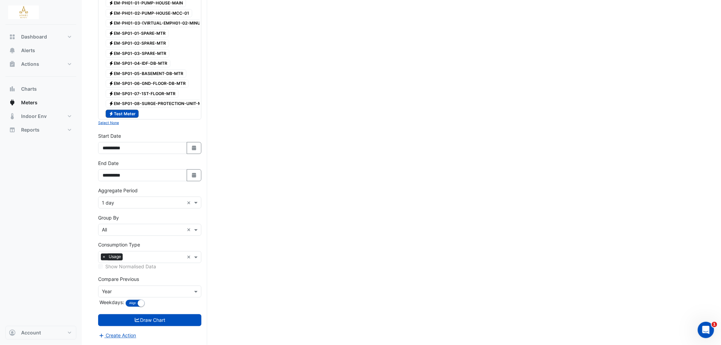
scroll to position [1465, 0]
click at [130, 110] on span "Electricity Test Meter" at bounding box center [122, 114] width 33 height 8
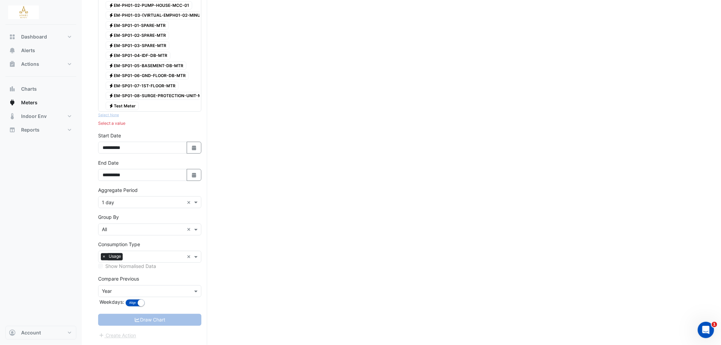
click at [143, 99] on span "Electricity EM-SP01-08-SURGE-PROTECTION-UNIT-MTR" at bounding box center [158, 96] width 105 height 8
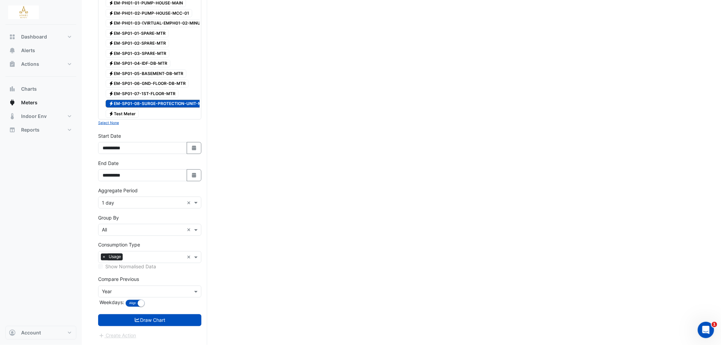
click at [167, 100] on span "Electricity EM-SP01-08-SURGE-PROTECTION-UNIT-MTR" at bounding box center [158, 104] width 105 height 8
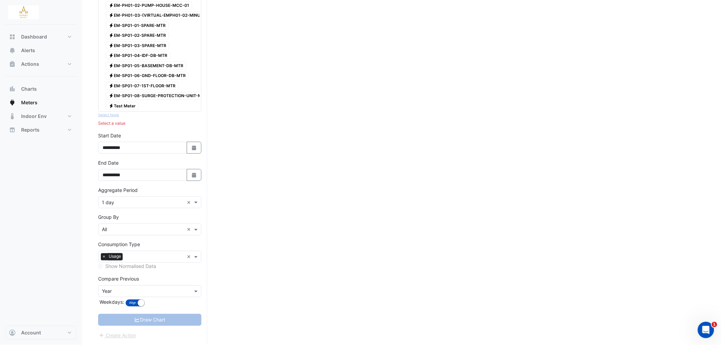
click at [169, 84] on span "Electricity EM-SP01-07-1ST-FLOOR-MTR" at bounding box center [142, 86] width 73 height 8
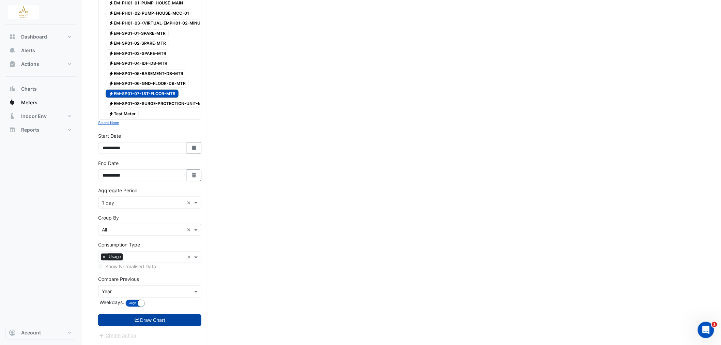
click at [146, 318] on button "Draw Chart" at bounding box center [149, 320] width 103 height 12
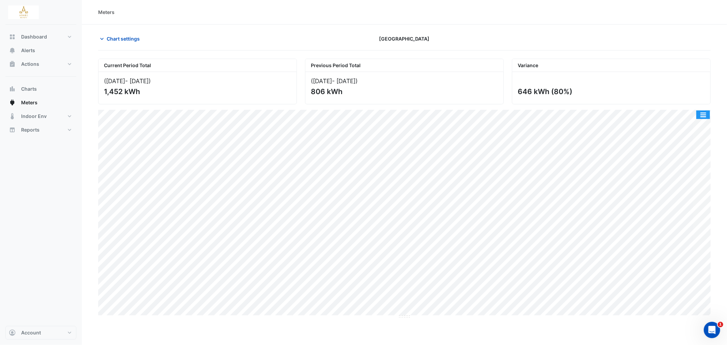
click at [702, 114] on button "button" at bounding box center [703, 114] width 14 height 9
click at [114, 38] on span "Chart settings" at bounding box center [123, 38] width 33 height 7
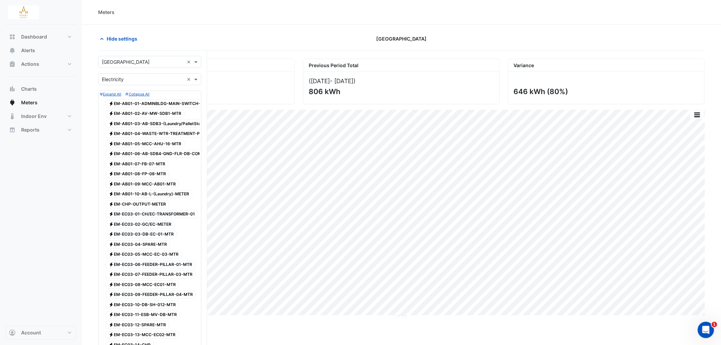
click at [399, 43] on div "[GEOGRAPHIC_DATA]" at bounding box center [401, 39] width 205 height 12
click at [46, 150] on div "Dashboard Portfolio Ratings Performance Alerts Actions Site Manager Charts" at bounding box center [40, 175] width 71 height 301
click at [74, 114] on button "Indoor Env" at bounding box center [40, 116] width 71 height 14
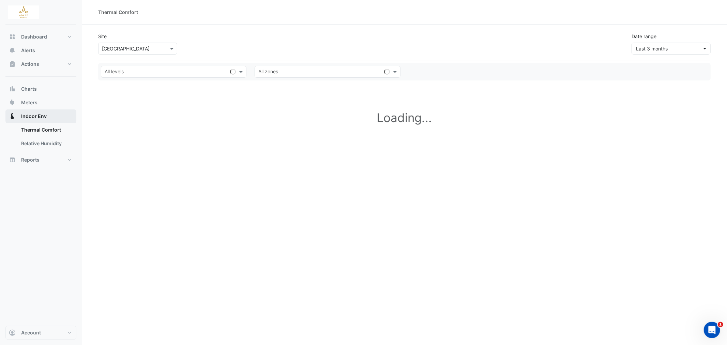
click at [74, 114] on button "Indoor Env" at bounding box center [40, 116] width 71 height 14
click at [67, 157] on button "Reports" at bounding box center [40, 160] width 71 height 14
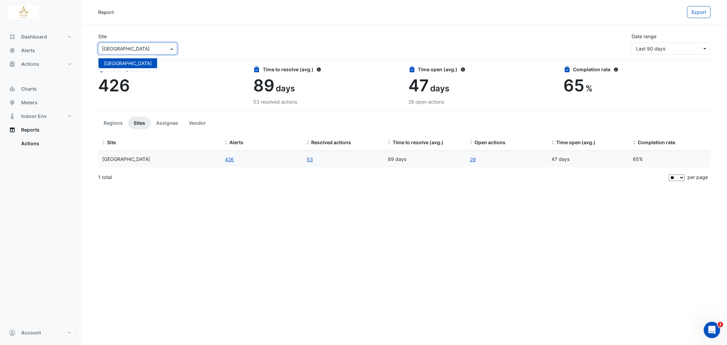
click at [161, 46] on div at bounding box center [137, 49] width 78 height 8
click at [48, 145] on link "Actions" at bounding box center [46, 144] width 61 height 14
click at [28, 101] on span "Meters" at bounding box center [29, 102] width 16 height 7
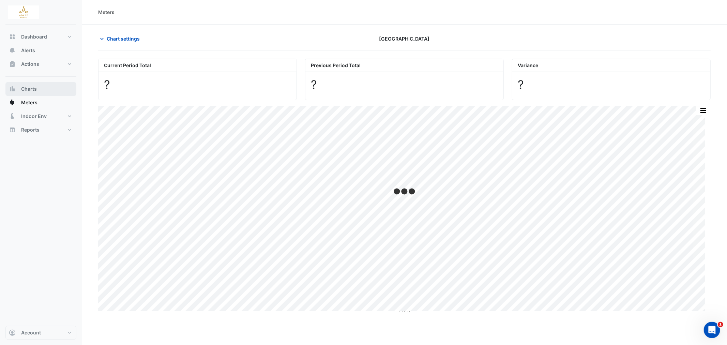
click at [50, 87] on button "Charts" at bounding box center [40, 89] width 71 height 14
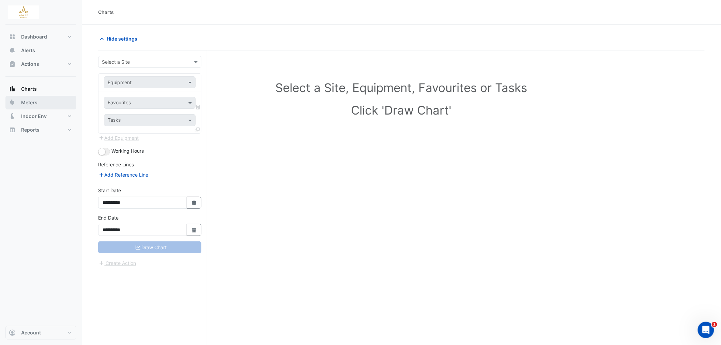
click at [32, 102] on span "Meters" at bounding box center [29, 102] width 16 height 7
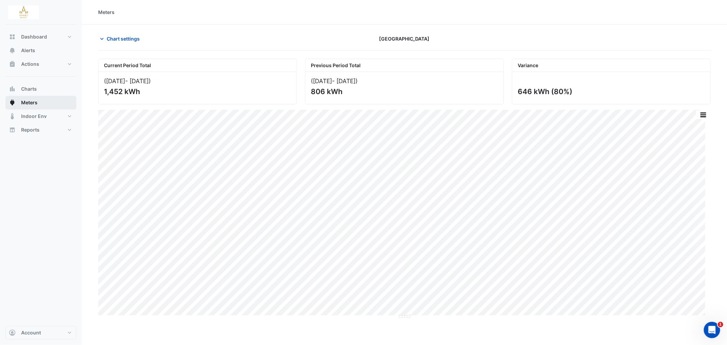
click at [25, 104] on span "Meters" at bounding box center [29, 102] width 16 height 7
click at [100, 40] on icon "button" at bounding box center [101, 38] width 7 height 7
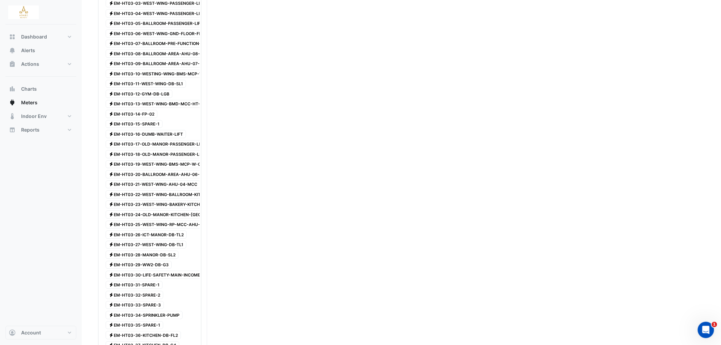
scroll to position [681, 0]
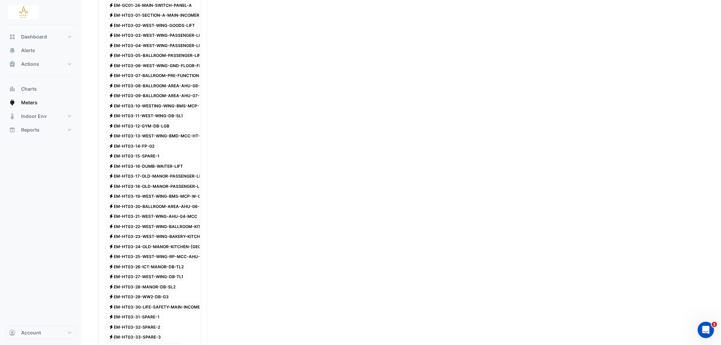
click at [147, 210] on span "Electricity EM-HT03-20-BALLROOM-AREA-AHU-06-MCC" at bounding box center [159, 206] width 107 height 8
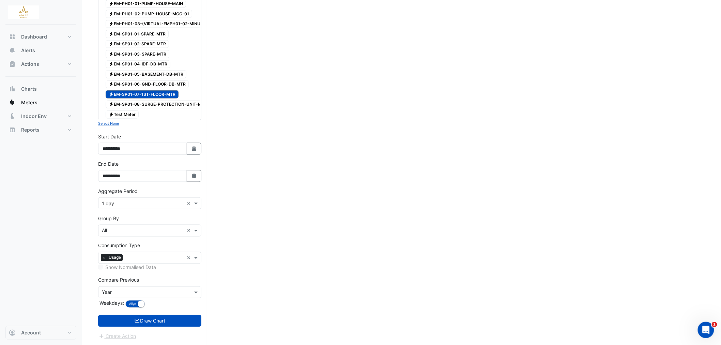
scroll to position [1465, 0]
click at [130, 90] on span "Electricity EM-SP01-07-1ST-FLOOR-MTR" at bounding box center [142, 94] width 73 height 8
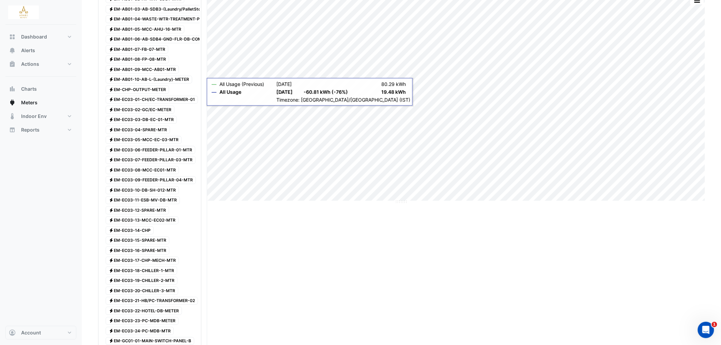
scroll to position [0, 0]
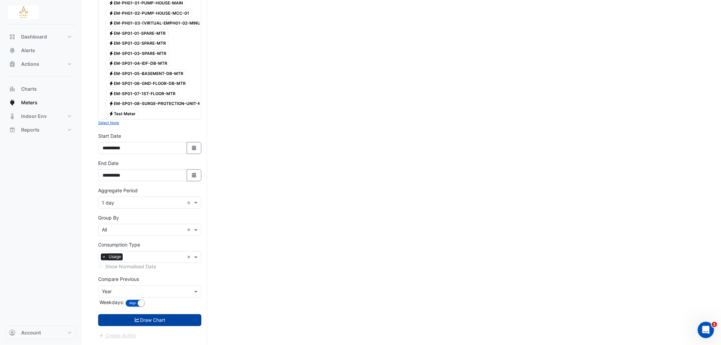
click at [141, 322] on button "Draw Chart" at bounding box center [149, 320] width 103 height 12
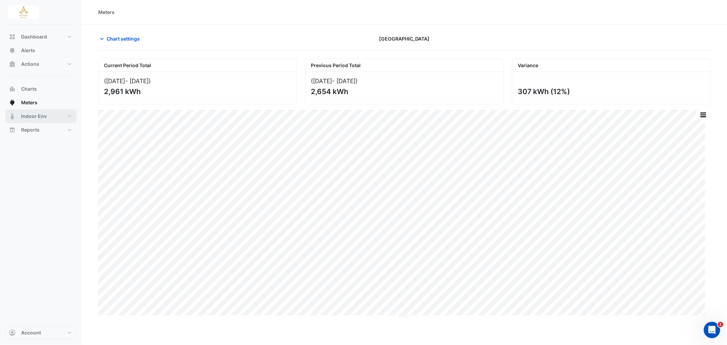
click at [67, 117] on button "Indoor Env" at bounding box center [40, 116] width 71 height 14
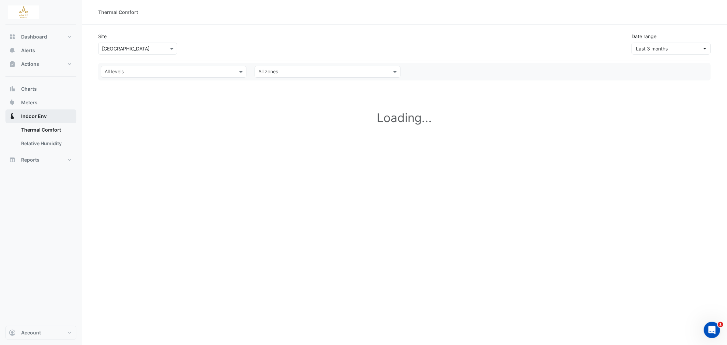
click at [67, 117] on button "Indoor Env" at bounding box center [40, 116] width 71 height 14
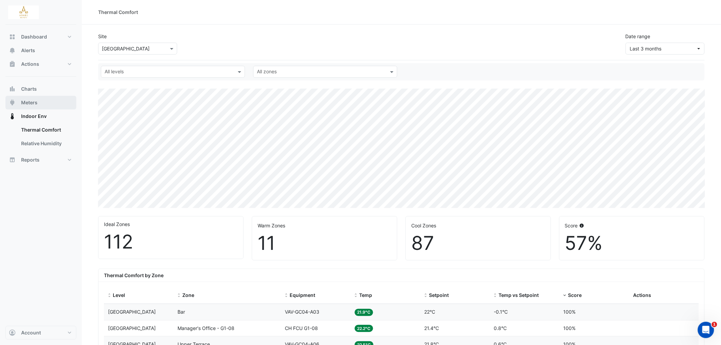
drag, startPoint x: 33, startPoint y: 105, endPoint x: 40, endPoint y: 103, distance: 7.6
click at [33, 105] on span "Meters" at bounding box center [29, 102] width 16 height 7
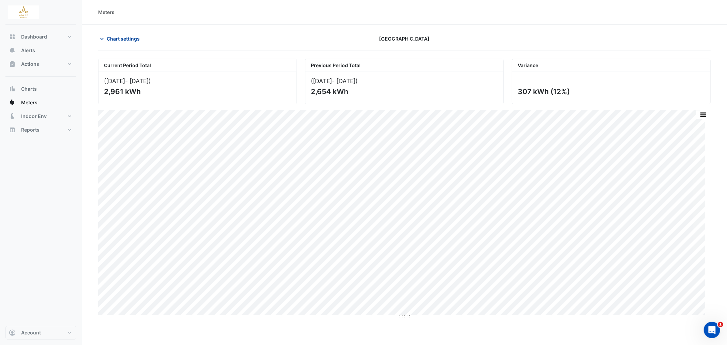
click at [105, 38] on icon "button" at bounding box center [101, 38] width 7 height 7
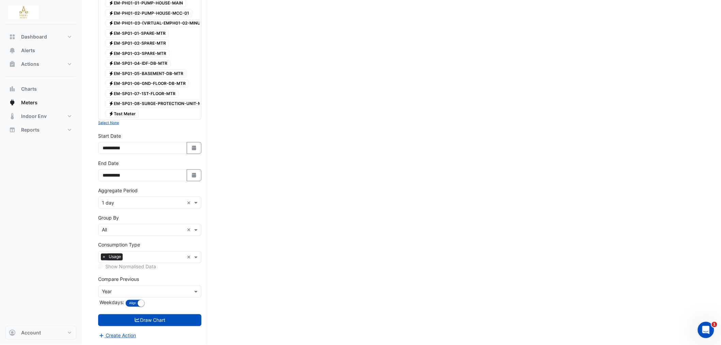
scroll to position [1465, 0]
click at [196, 148] on icon "Select Date" at bounding box center [194, 147] width 6 height 5
select select "*"
select select "****"
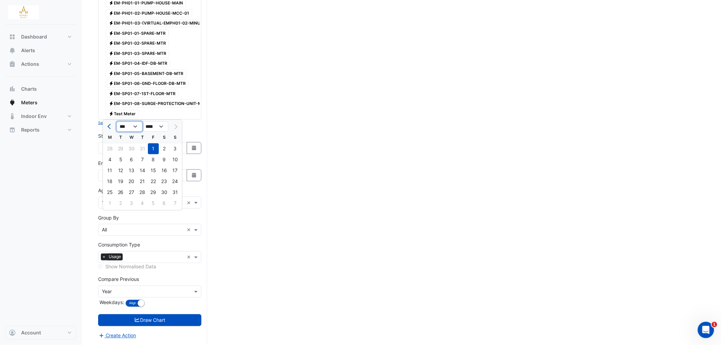
click at [125, 122] on select "*** *** *** *** *** *** *** ***" at bounding box center [129, 127] width 26 height 10
select select "*"
click at [116, 122] on select "*** *** *** *** *** *** *** ***" at bounding box center [129, 127] width 26 height 10
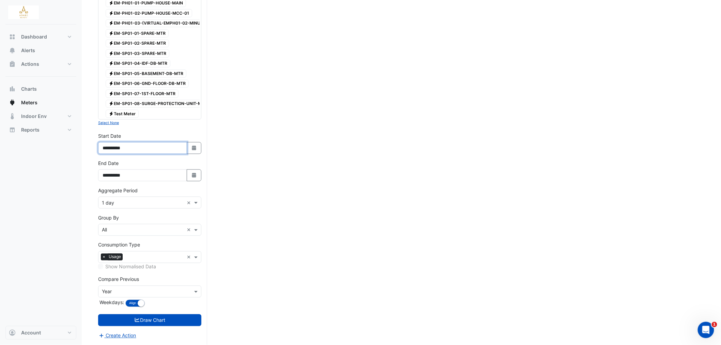
click at [148, 145] on input "**********" at bounding box center [142, 148] width 89 height 12
click at [192, 146] on icon "button" at bounding box center [194, 147] width 4 height 5
select select "*"
select select "****"
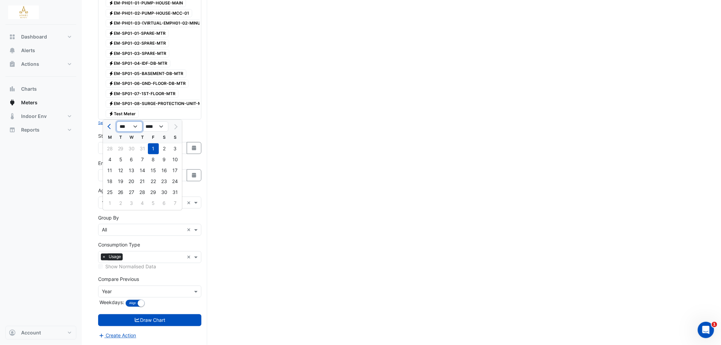
click at [140, 122] on select "*** *** *** *** *** *** *** ***" at bounding box center [129, 127] width 26 height 10
select select "*"
click at [116, 122] on select "*** *** *** *** *** *** *** ***" at bounding box center [129, 127] width 26 height 10
click at [161, 143] on div "1" at bounding box center [164, 148] width 11 height 11
type input "**********"
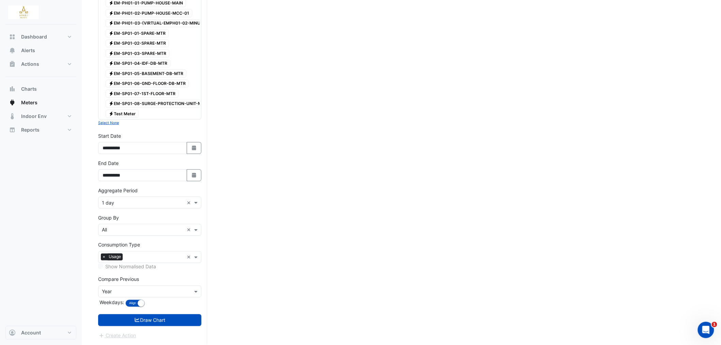
click at [161, 80] on span "Electricity EM-SP01-06-GND-FLOOR-DB-MTR" at bounding box center [147, 84] width 83 height 8
click at [192, 177] on fa-icon "Select Date" at bounding box center [194, 175] width 6 height 6
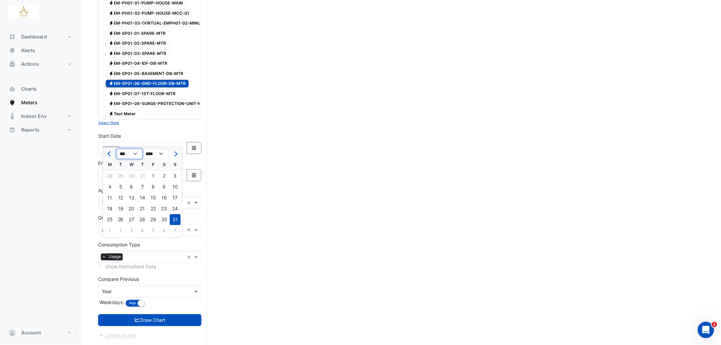
click at [132, 149] on select "*** *** *** *** *** *** *** *** *** *** ***" at bounding box center [129, 154] width 26 height 10
select select "*"
click at [116, 149] on select "*** *** *** *** *** *** *** *** *** *** ***" at bounding box center [129, 154] width 26 height 10
click at [154, 214] on div "28" at bounding box center [153, 219] width 11 height 11
type input "**********"
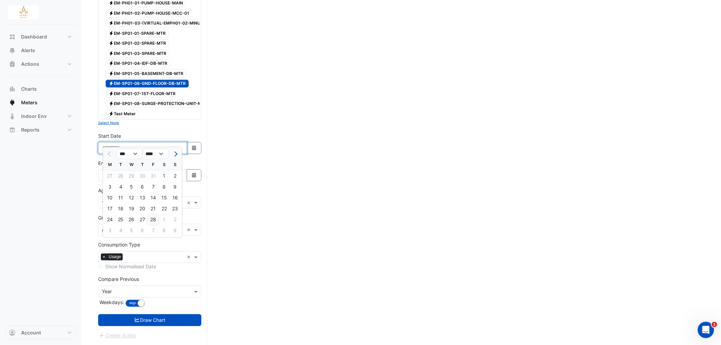
click at [154, 150] on input "**********" at bounding box center [142, 148] width 89 height 12
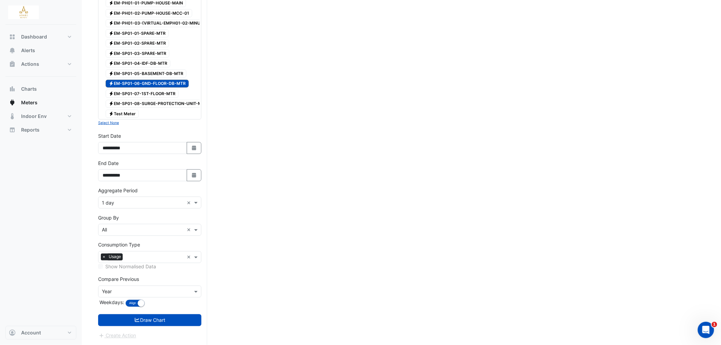
click at [162, 319] on button "Draw Chart" at bounding box center [149, 320] width 103 height 12
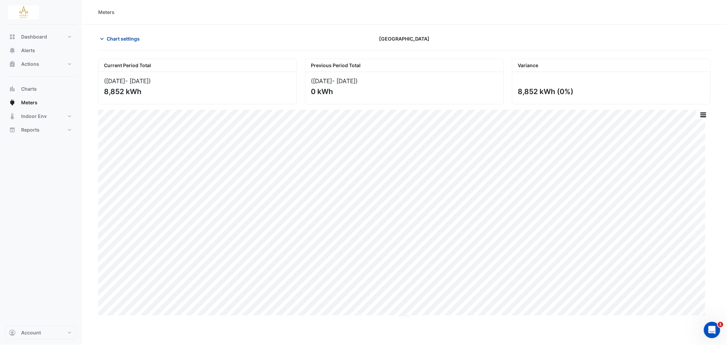
click at [110, 39] on span "Chart settings" at bounding box center [123, 38] width 33 height 7
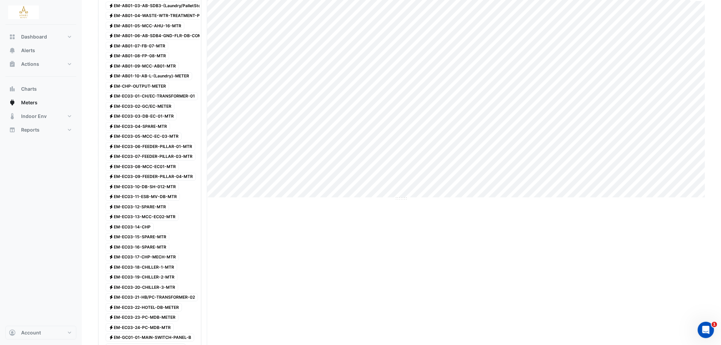
scroll to position [151, 0]
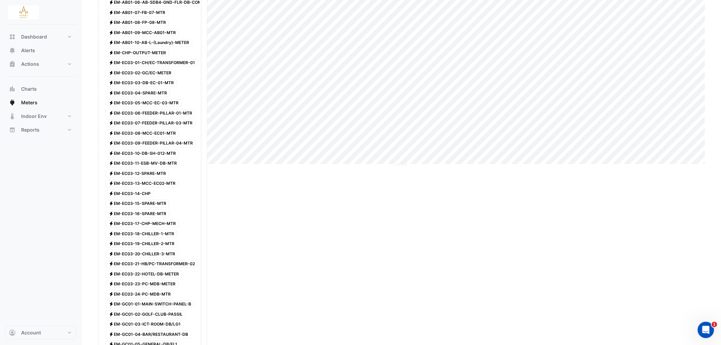
click at [163, 238] on span "Electricity EM-EC03-18-CHILLER-1-MTR" at bounding box center [142, 234] width 72 height 8
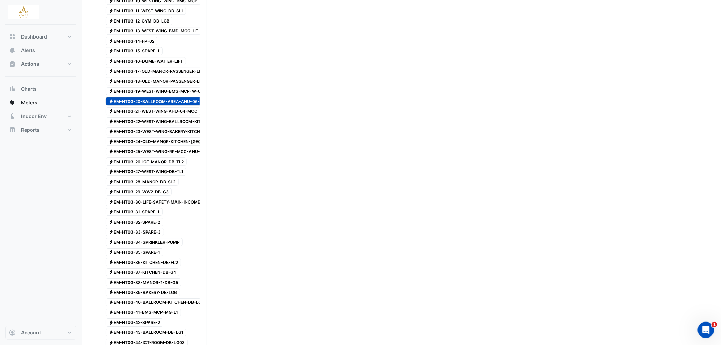
scroll to position [719, 0]
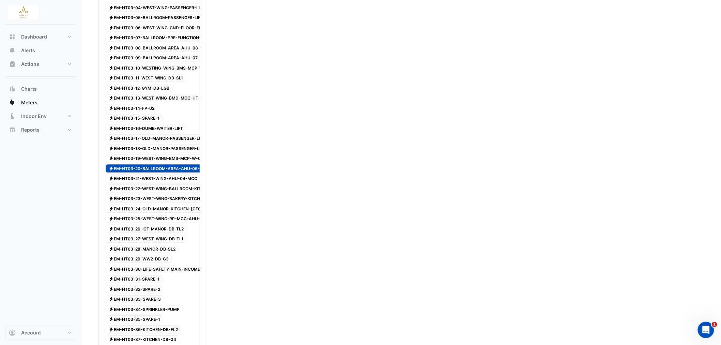
click at [161, 172] on span "Electricity EM-HT03-20-BALLROOM-AREA-AHU-06-MCC" at bounding box center [159, 168] width 107 height 8
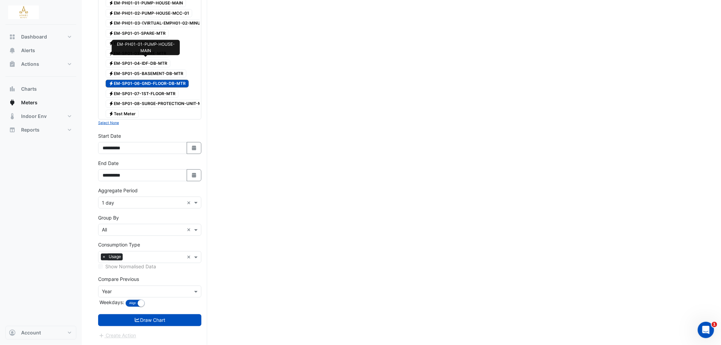
scroll to position [1465, 0]
click at [192, 148] on icon "button" at bounding box center [194, 147] width 4 height 5
select select "*"
select select "****"
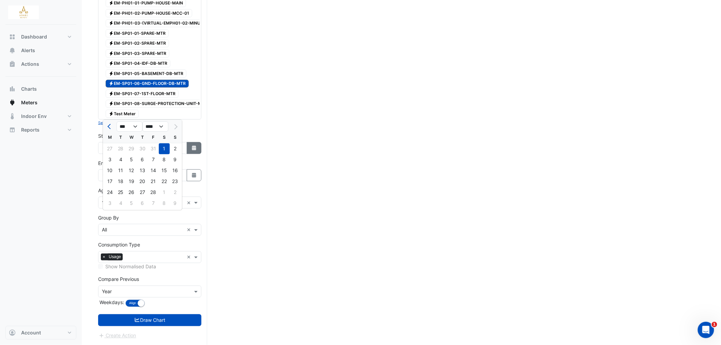
click at [192, 148] on icon "button" at bounding box center [194, 147] width 4 height 5
select select "*"
select select "****"
click at [138, 122] on select "*** ***" at bounding box center [129, 127] width 26 height 10
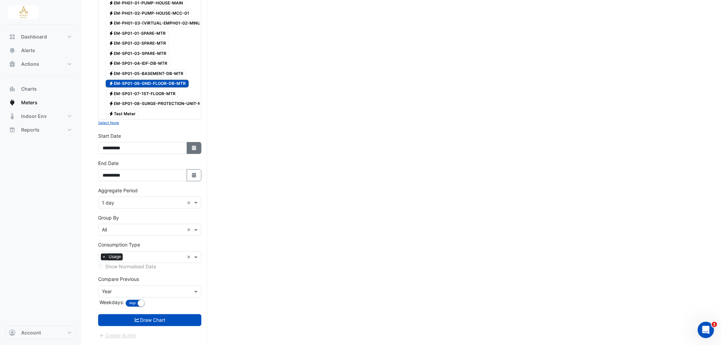
click at [197, 151] on button "Select Date" at bounding box center [194, 148] width 15 height 12
select select "*"
select select "****"
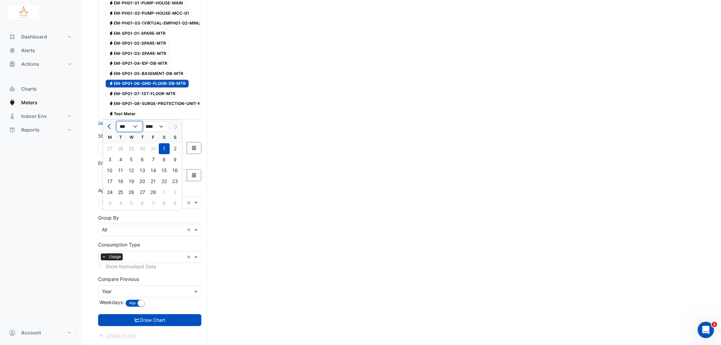
click at [135, 122] on select "*** ***" at bounding box center [129, 127] width 26 height 10
click at [195, 180] on button "Select Date" at bounding box center [194, 175] width 15 height 12
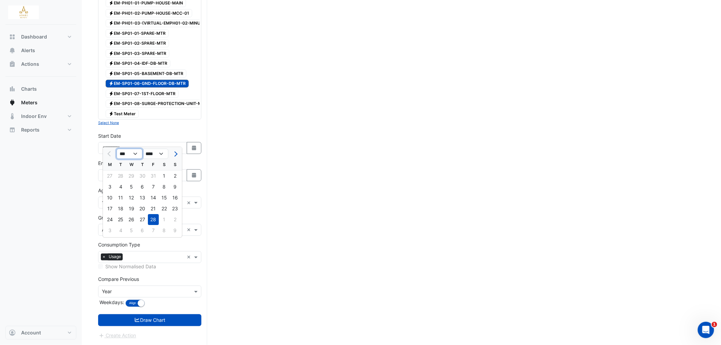
click at [137, 149] on select "*** *** *** *** *** *** *** *** *** *** ***" at bounding box center [129, 154] width 26 height 10
select select "*"
click at [116, 149] on select "*** *** *** *** *** *** *** *** *** *** ***" at bounding box center [129, 154] width 26 height 10
click at [135, 154] on div "**********" at bounding box center [149, 145] width 111 height 27
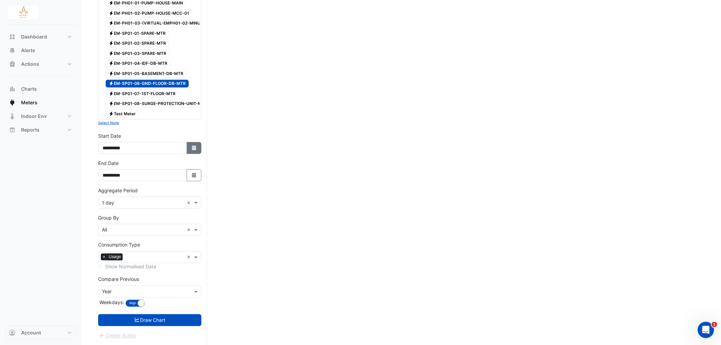
click at [196, 146] on icon "Select Date" at bounding box center [194, 147] width 6 height 5
select select "*"
select select "****"
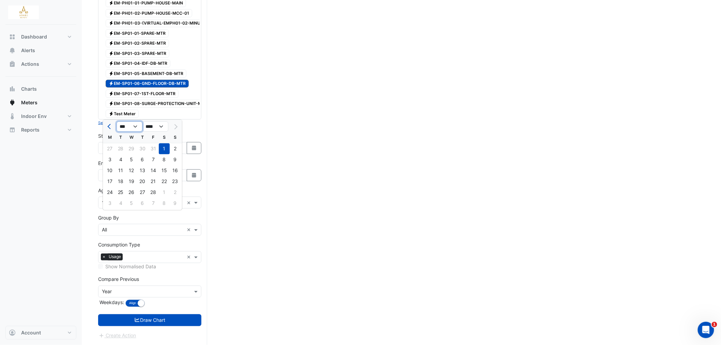
click at [138, 122] on select "*** ***" at bounding box center [129, 127] width 26 height 10
click at [161, 143] on div "1" at bounding box center [164, 148] width 11 height 11
click at [161, 161] on div "**********" at bounding box center [149, 170] width 103 height 22
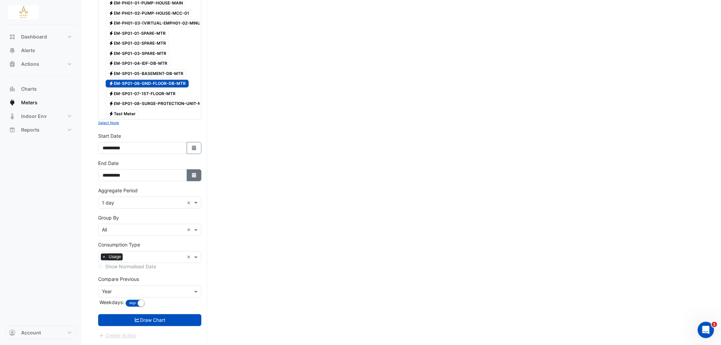
click at [194, 175] on icon "button" at bounding box center [194, 175] width 4 height 5
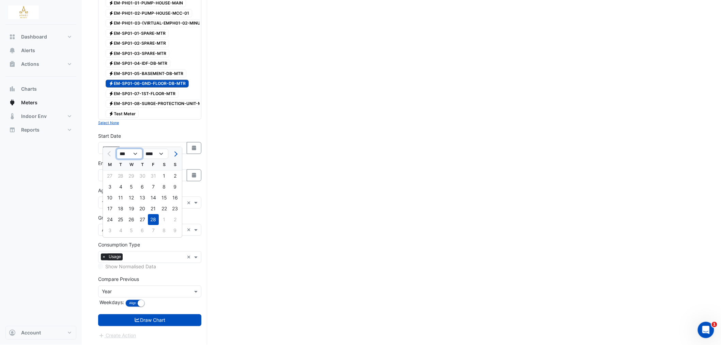
click at [139, 149] on select "*** *** *** *** *** *** *** *** *** *** ***" at bounding box center [129, 154] width 26 height 10
select select "*"
click at [116, 149] on select "*** *** *** *** *** *** *** *** *** *** ***" at bounding box center [129, 154] width 26 height 10
click at [138, 214] on div "31" at bounding box center [142, 219] width 11 height 11
type input "**********"
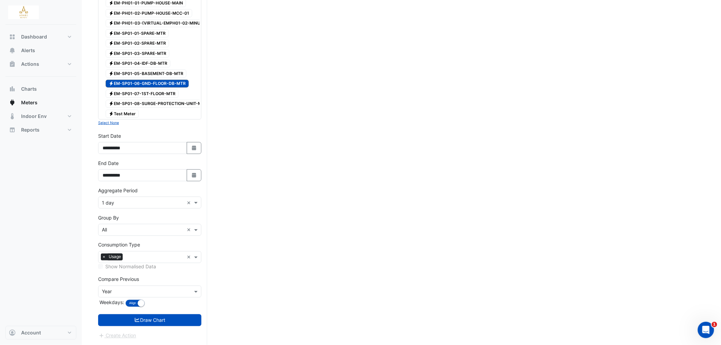
click at [138, 162] on div "**********" at bounding box center [149, 170] width 103 height 22
click at [138, 145] on input "**********" at bounding box center [142, 148] width 89 height 12
click at [190, 146] on button "Select Date" at bounding box center [194, 148] width 15 height 12
select select "*"
select select "****"
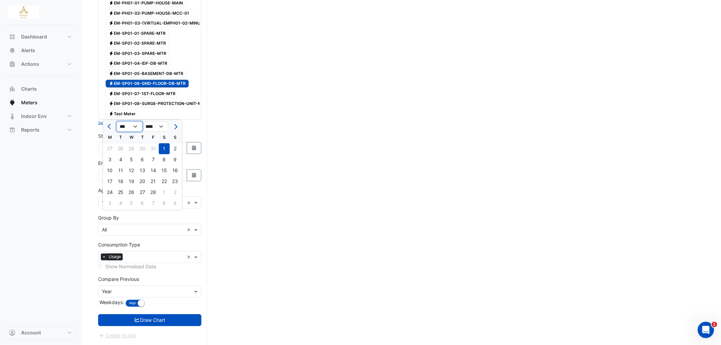
click at [136, 122] on select "*** *** *** *** *** *** ***" at bounding box center [129, 127] width 26 height 10
select select "*"
click at [116, 122] on select "*** *** *** *** *** *** ***" at bounding box center [129, 127] width 26 height 10
click at [139, 150] on input "**********" at bounding box center [142, 148] width 89 height 12
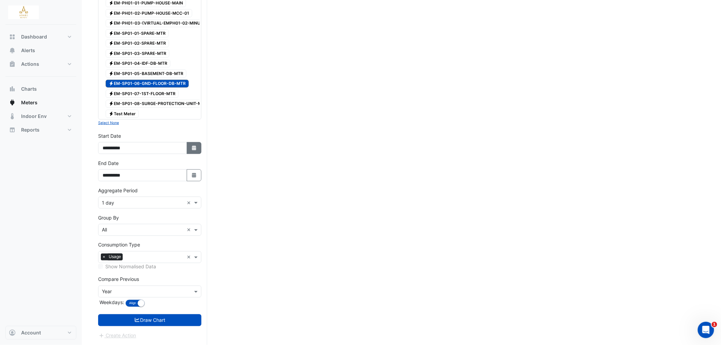
click at [192, 148] on icon "button" at bounding box center [194, 147] width 4 height 5
select select "*"
select select "****"
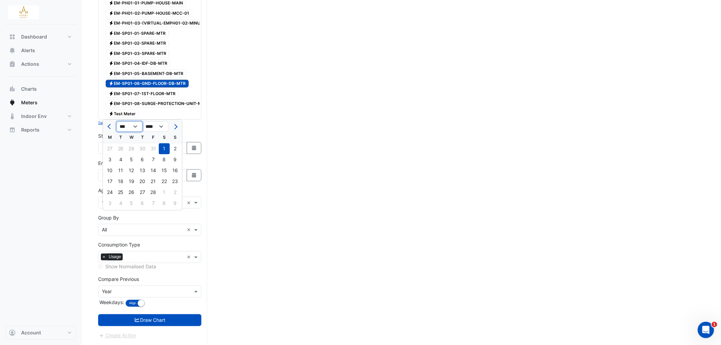
click at [139, 122] on select "*** *** *** *** *** *** ***" at bounding box center [129, 127] width 26 height 10
select select "*"
click at [116, 122] on select "*** *** *** *** *** *** ***" at bounding box center [129, 127] width 26 height 10
click at [139, 143] on div "1" at bounding box center [142, 148] width 11 height 11
type input "**********"
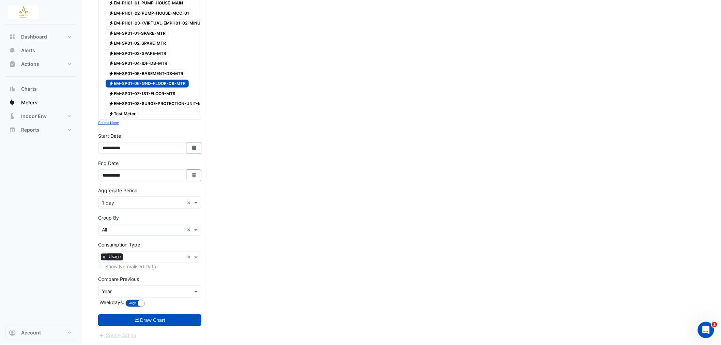
click at [139, 80] on span "Electricity EM-SP01-06-GND-FLOOR-DB-MTR" at bounding box center [147, 84] width 83 height 8
click at [163, 322] on button "Draw Chart" at bounding box center [149, 320] width 103 height 12
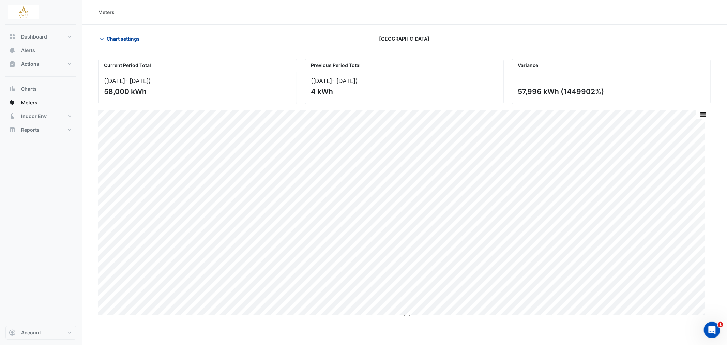
click at [124, 40] on span "Chart settings" at bounding box center [123, 38] width 33 height 7
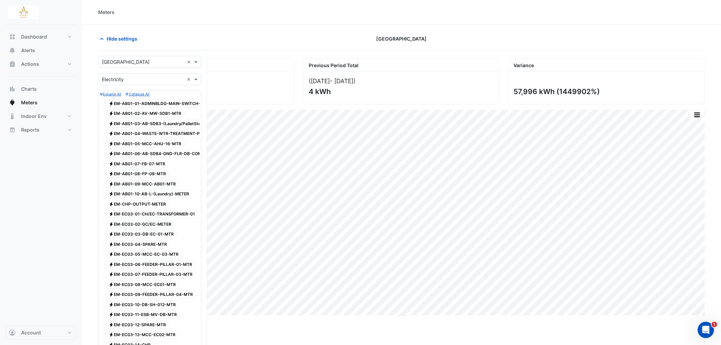
click at [205, 35] on div "Hide settings" at bounding box center [196, 39] width 205 height 12
click at [75, 225] on div "Dashboard Portfolio Ratings Performance Alerts Actions Site Manager Charts" at bounding box center [40, 175] width 71 height 301
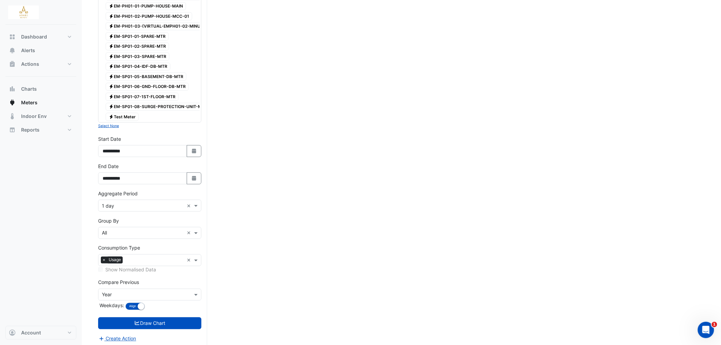
scroll to position [1465, 0]
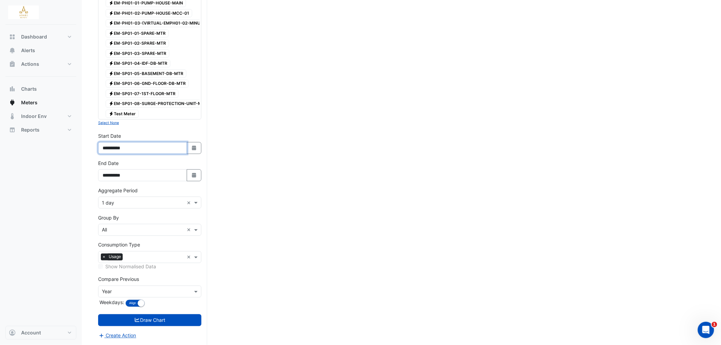
click at [156, 147] on input "**********" at bounding box center [142, 148] width 89 height 12
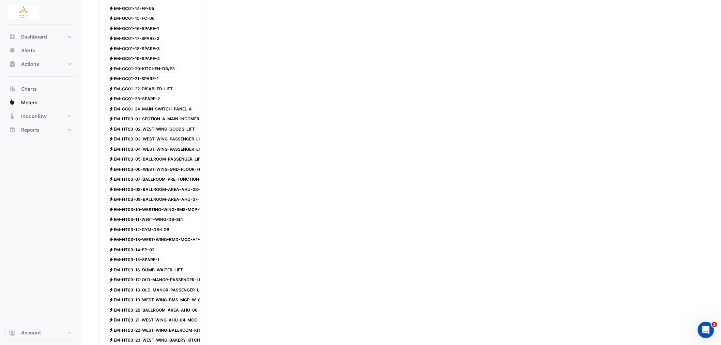
scroll to position [0, 0]
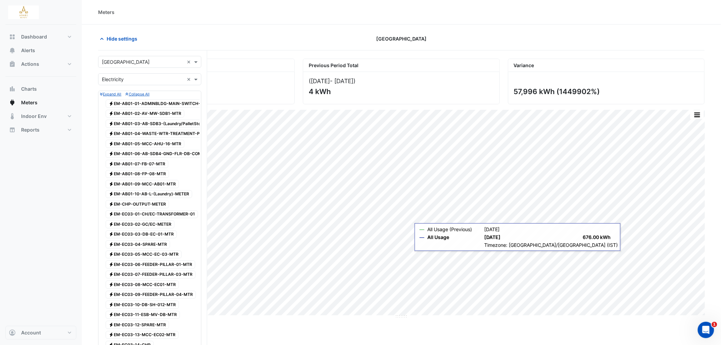
drag, startPoint x: 549, startPoint y: 329, endPoint x: 500, endPoint y: 338, distance: 50.2
